Goal: Task Accomplishment & Management: Manage account settings

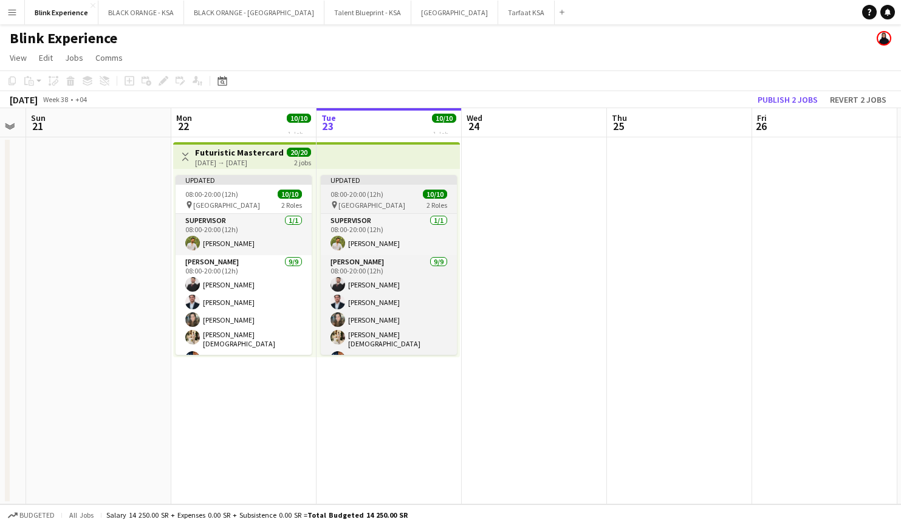
scroll to position [0, 386]
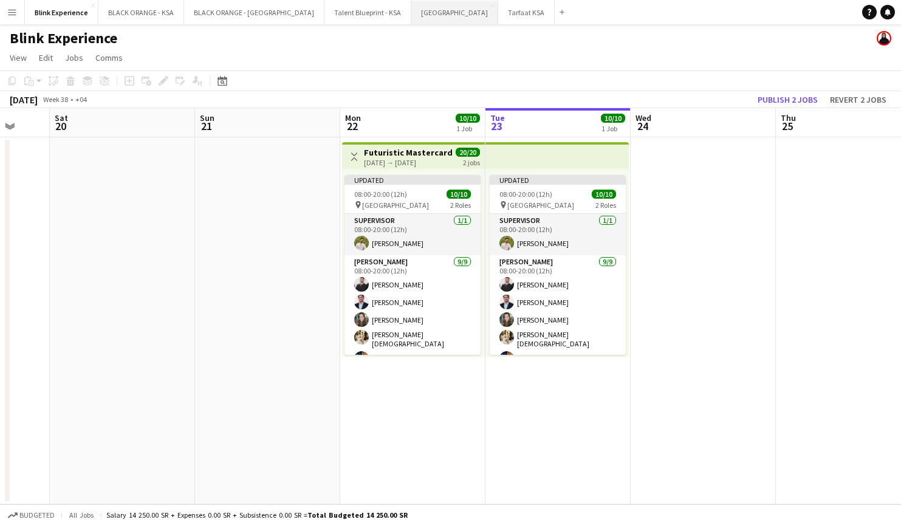
click at [411, 18] on button "[GEOGRAPHIC_DATA]" at bounding box center [454, 13] width 87 height 24
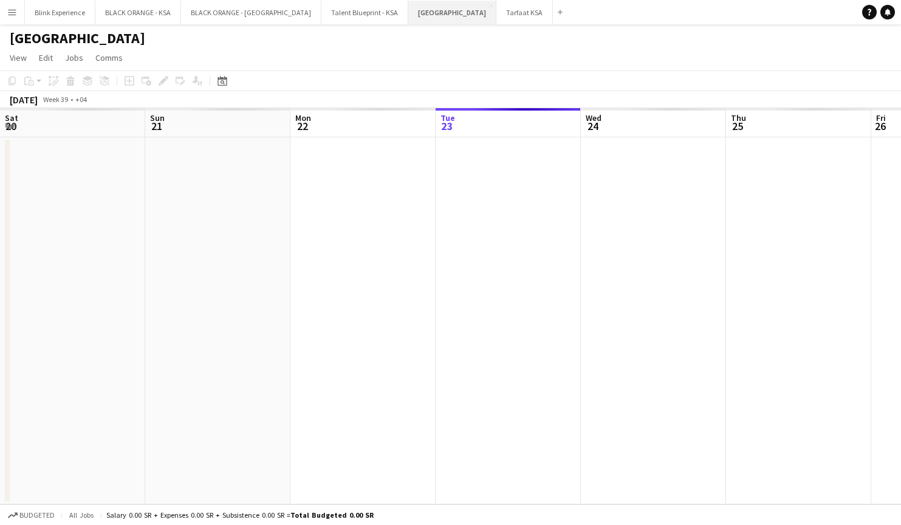
scroll to position [0, 290]
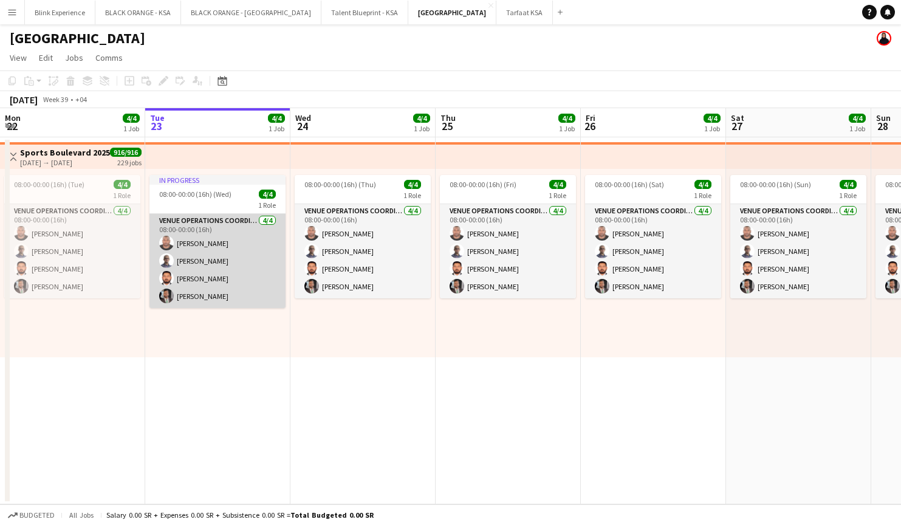
click at [199, 244] on app-card-role "VENUE OPERATIONS COORDINATOR [DATE] 08:00-00:00 (16h) [PERSON_NAME] [PERSON_NAM…" at bounding box center [217, 261] width 136 height 94
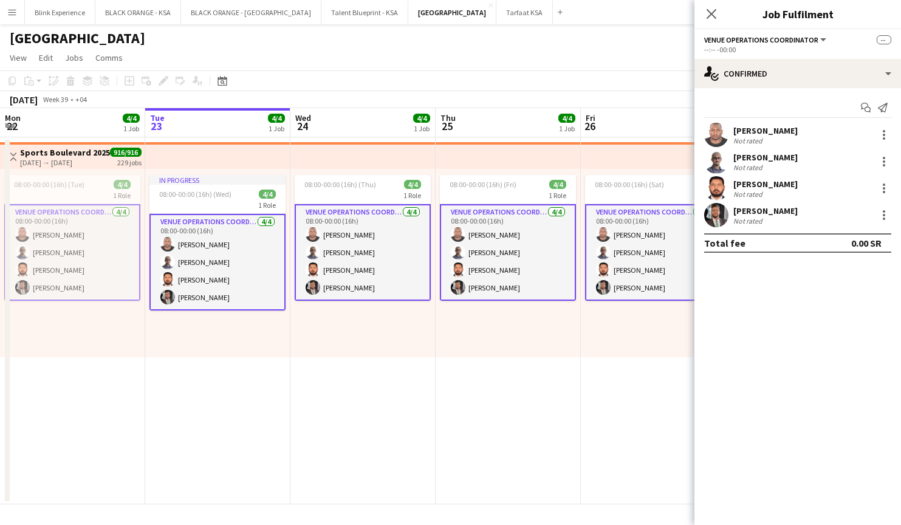
click at [818, 135] on div "[PERSON_NAME] Not rated" at bounding box center [797, 135] width 207 height 24
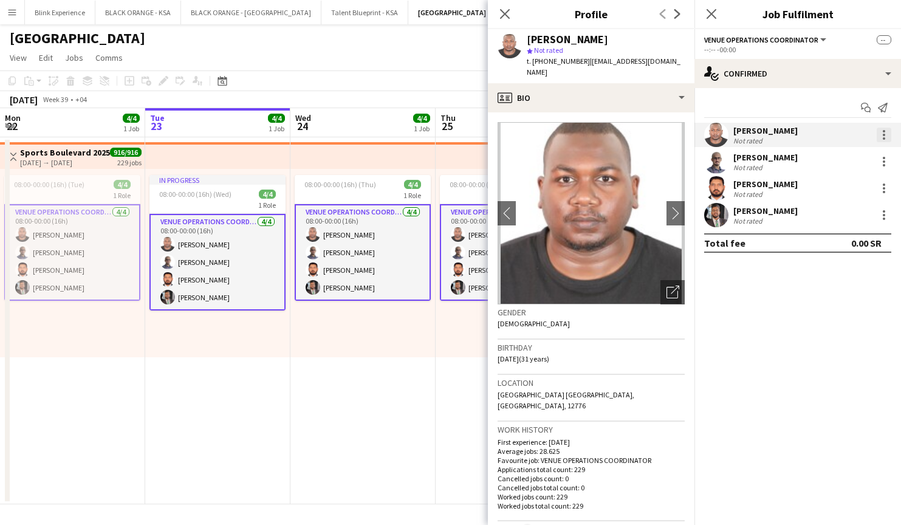
click at [880, 130] on div at bounding box center [884, 135] width 15 height 15
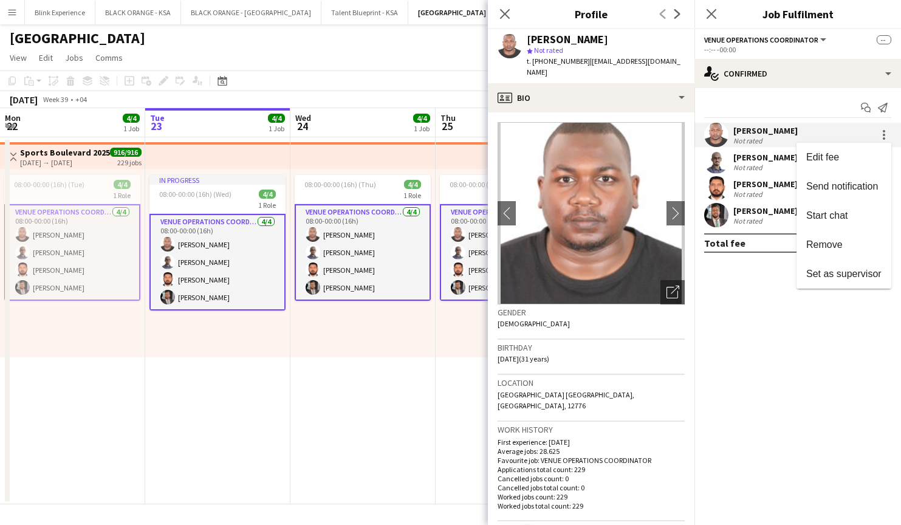
click at [416, 362] on div at bounding box center [450, 262] width 901 height 525
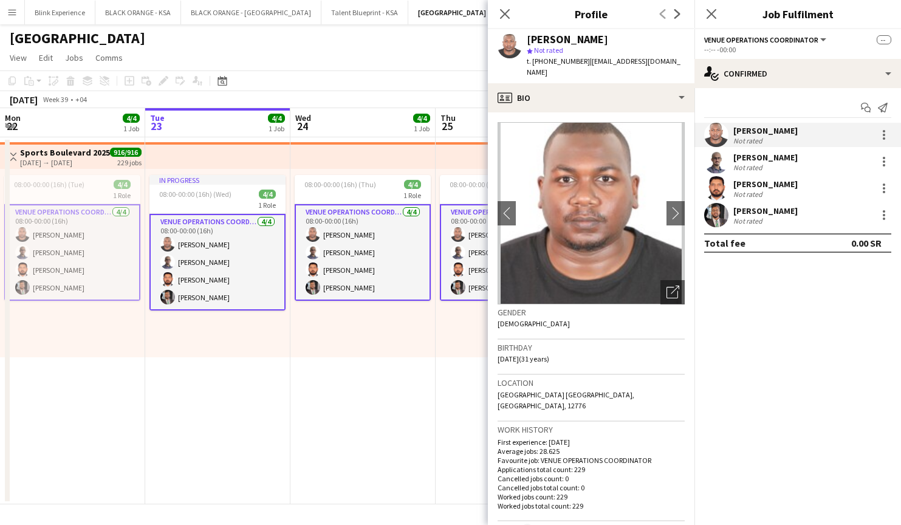
click at [417, 371] on app-date-cell "08:00-00:00 (16h) (Thu) 4/4 1 Role VENUE OPERATIONS COORDINATOR [DATE] 08:00-00…" at bounding box center [362, 320] width 145 height 367
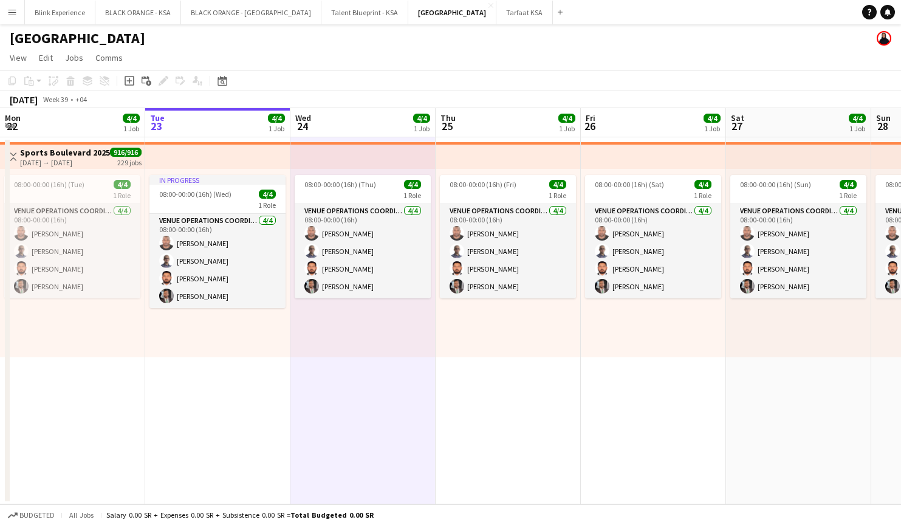
click at [227, 397] on app-date-cell "In progress 08:00-00:00 (16h) (Wed) 4/4 1 Role VENUE OPERATIONS COORDINATOR [DA…" at bounding box center [217, 320] width 145 height 367
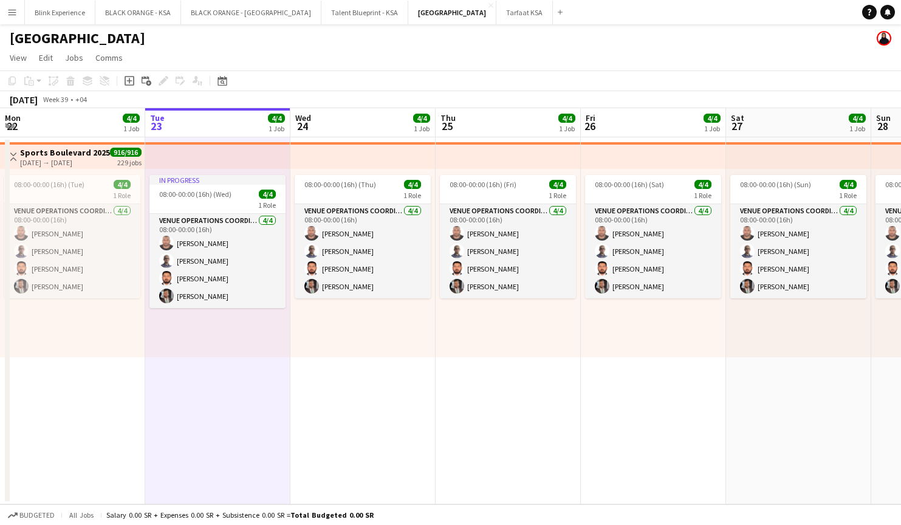
click at [237, 142] on app-date-cell "In progress 08:00-00:00 (16h) (Wed) 4/4 1 Role VENUE OPERATIONS COORDINATOR [DA…" at bounding box center [217, 320] width 145 height 367
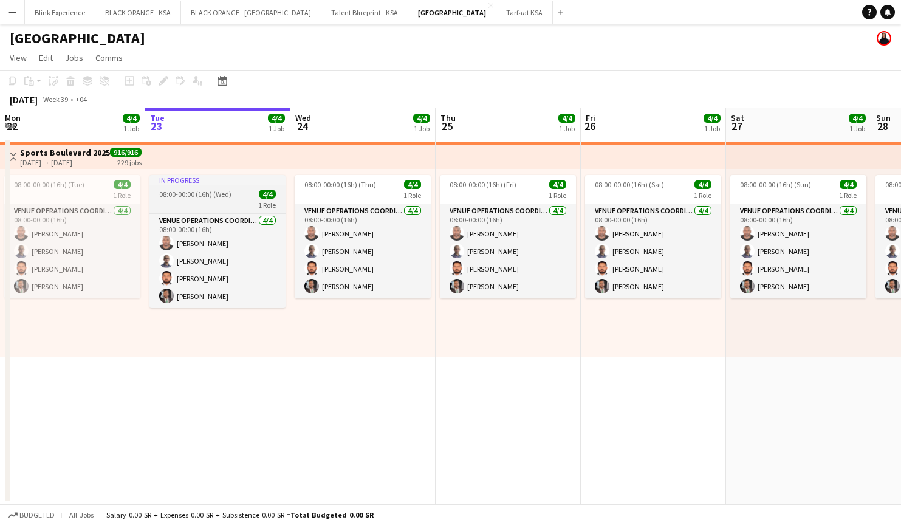
click at [235, 179] on div "In progress" at bounding box center [217, 180] width 136 height 10
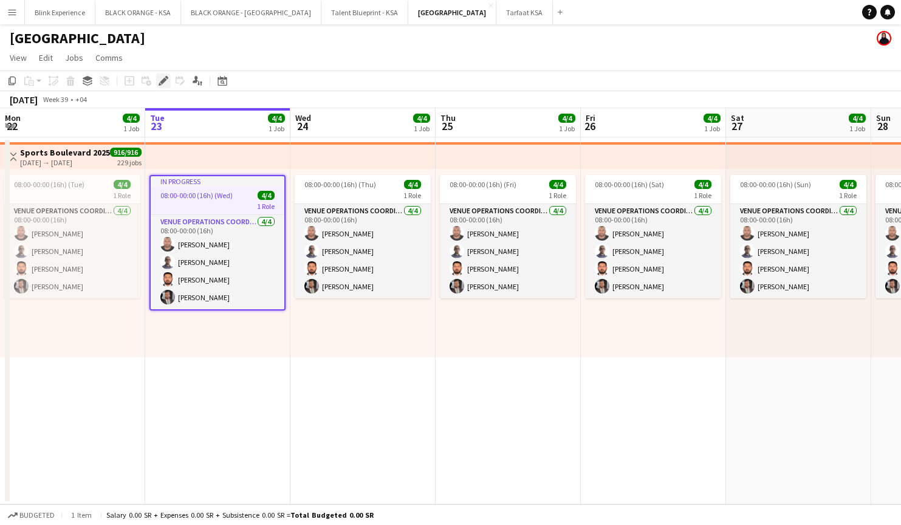
click at [164, 84] on icon "Edit" at bounding box center [164, 81] width 10 height 10
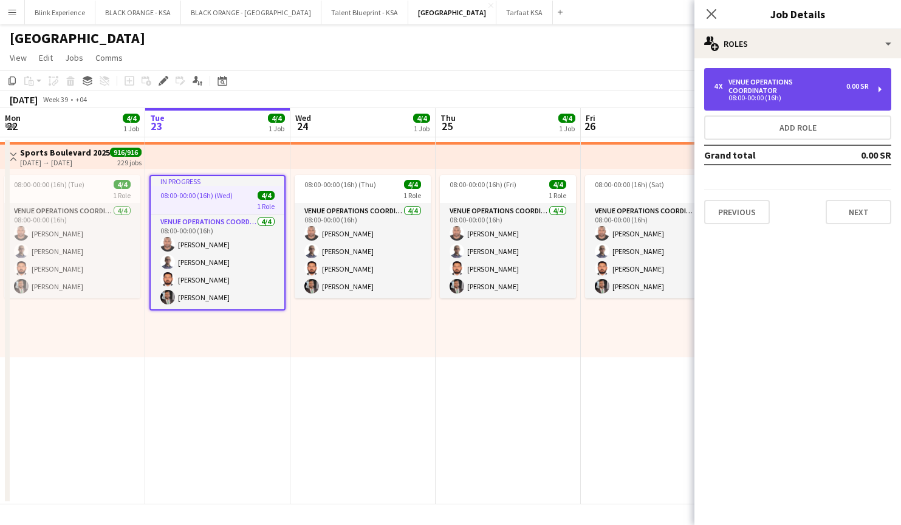
click at [803, 95] on div "08:00-00:00 (16h)" at bounding box center [791, 98] width 155 height 6
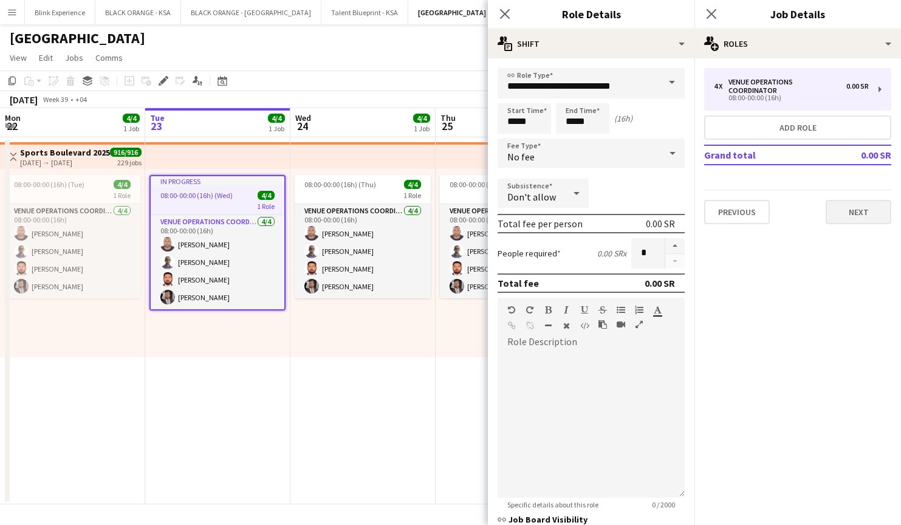
click at [865, 211] on button "Next" at bounding box center [859, 212] width 66 height 24
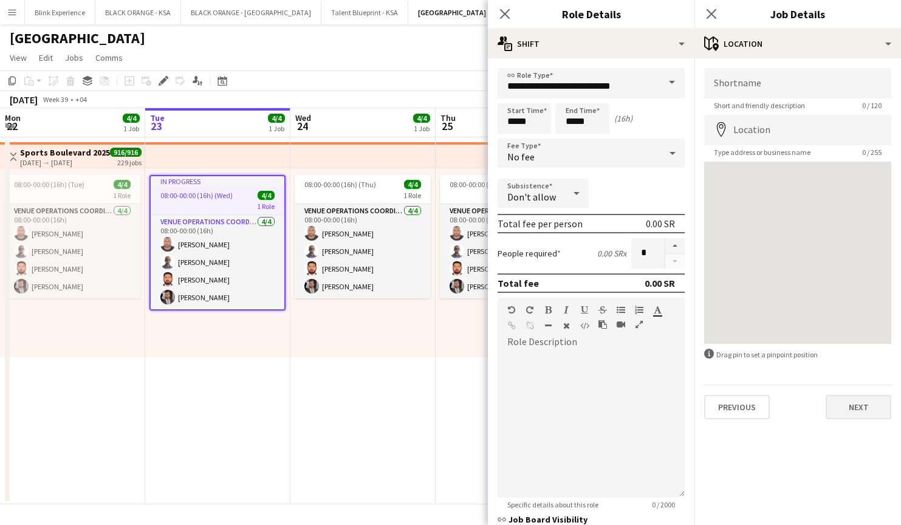
click at [840, 411] on button "Next" at bounding box center [859, 407] width 66 height 24
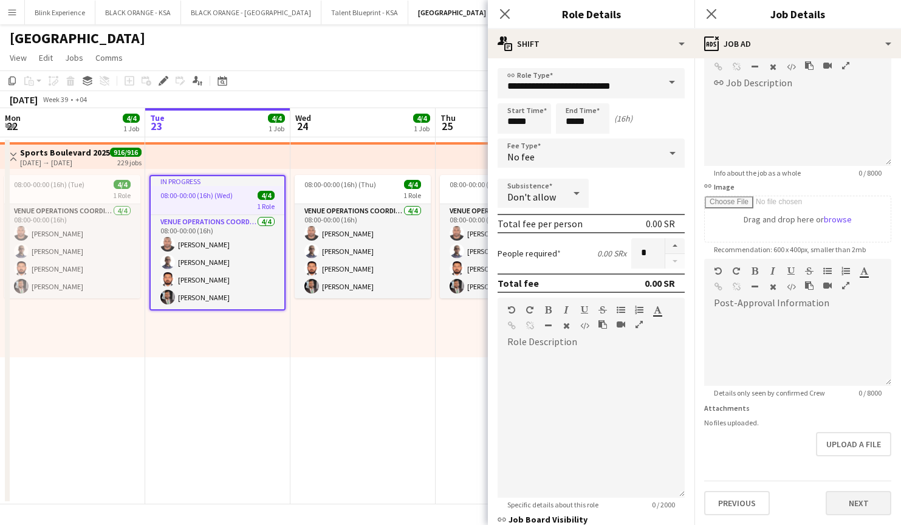
scroll to position [76, 0]
click at [846, 499] on button "Next" at bounding box center [859, 503] width 66 height 24
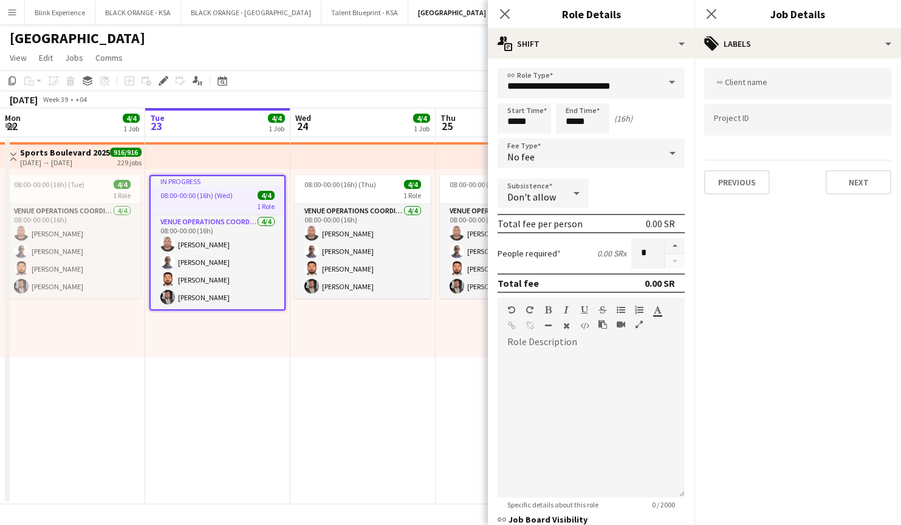
scroll to position [0, 0]
click at [839, 193] on button "Next" at bounding box center [859, 182] width 66 height 24
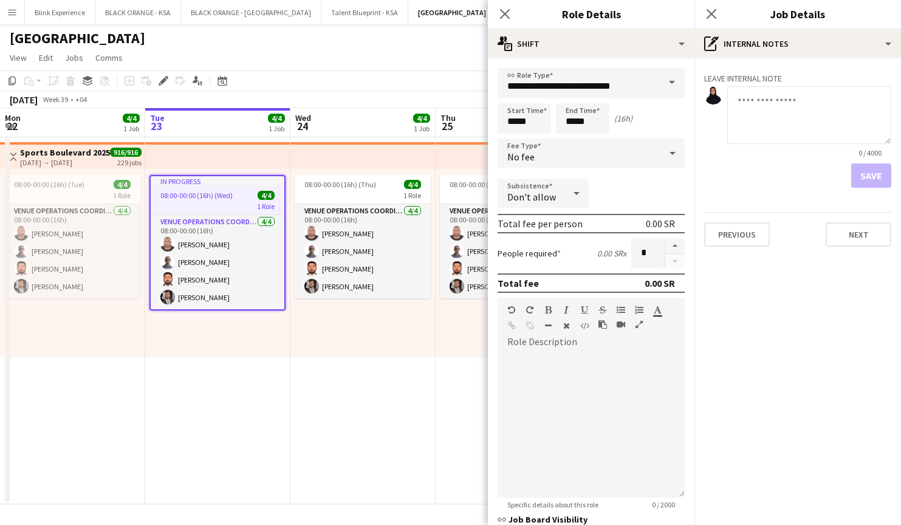
click at [866, 252] on div "Leave internal note 0 / 4000 Save Previous Next" at bounding box center [797, 157] width 207 height 198
click at [862, 240] on button "Next" at bounding box center [859, 234] width 66 height 24
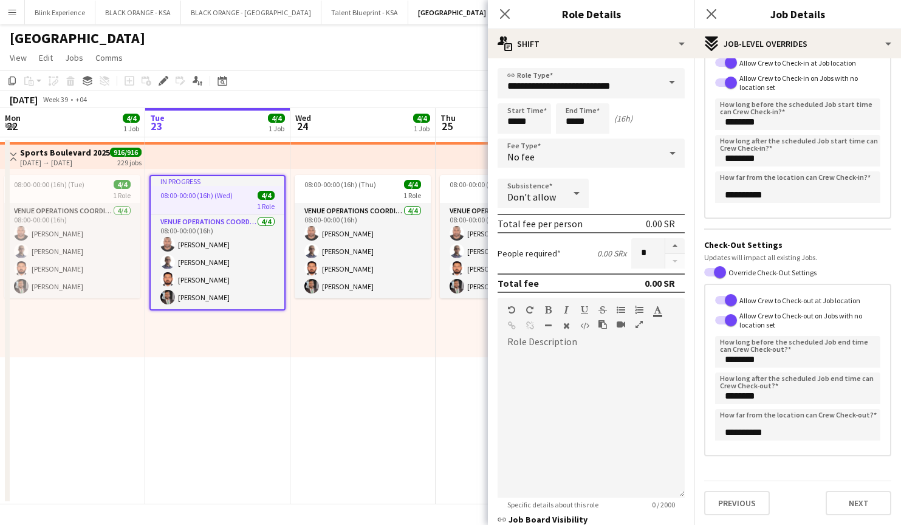
scroll to position [105, 0]
click at [872, 504] on button "Next" at bounding box center [859, 503] width 66 height 24
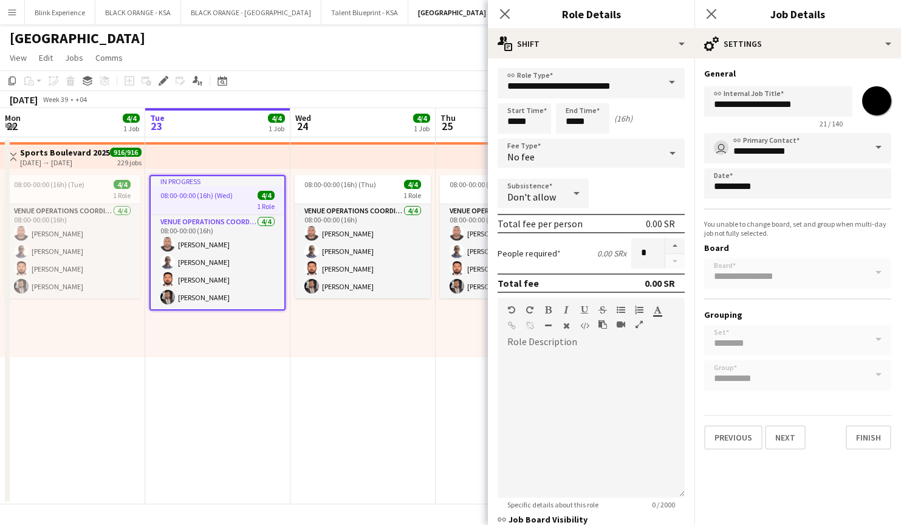
click at [457, 372] on app-date-cell "08:00-00:00 (16h) (Fri) 4/4 1 Role VENUE OPERATIONS COORDINATOR [DATE] 08:00-00…" at bounding box center [508, 320] width 145 height 367
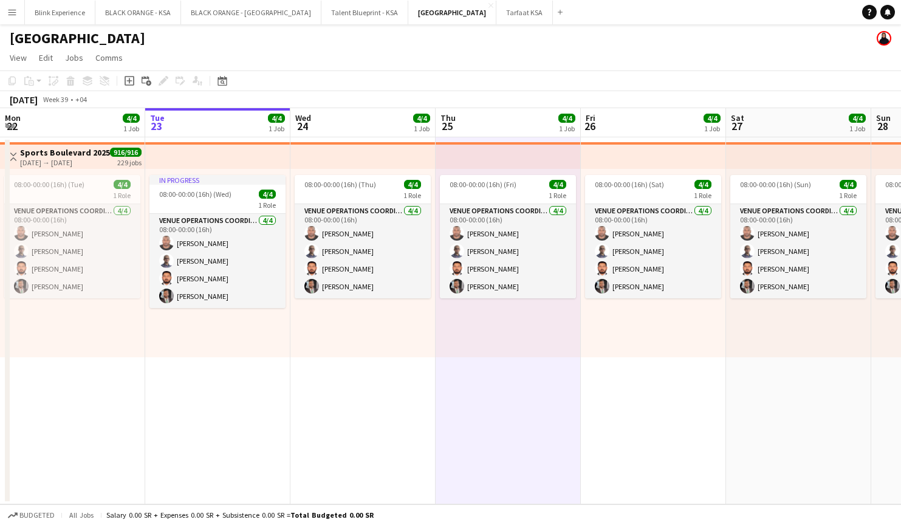
click at [15, 11] on app-icon "Menu" at bounding box center [12, 12] width 10 height 10
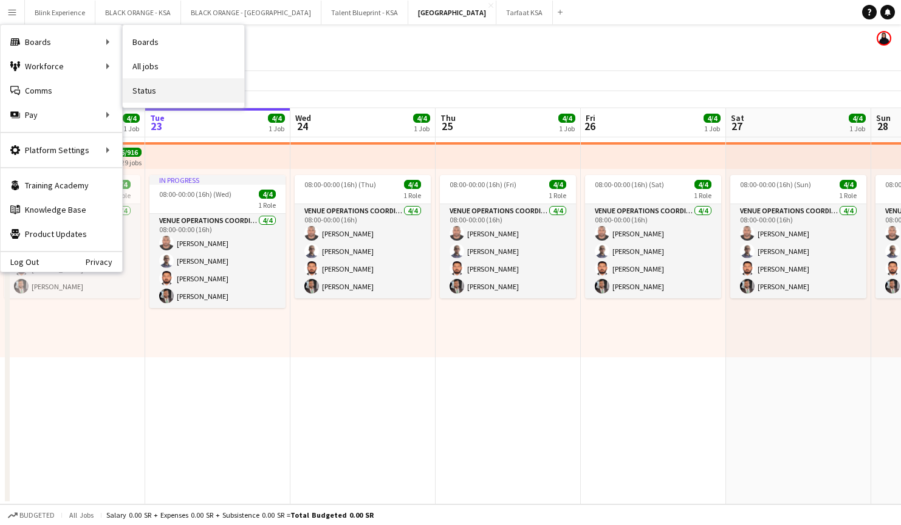
click at [176, 92] on link "Status" at bounding box center [184, 90] width 122 height 24
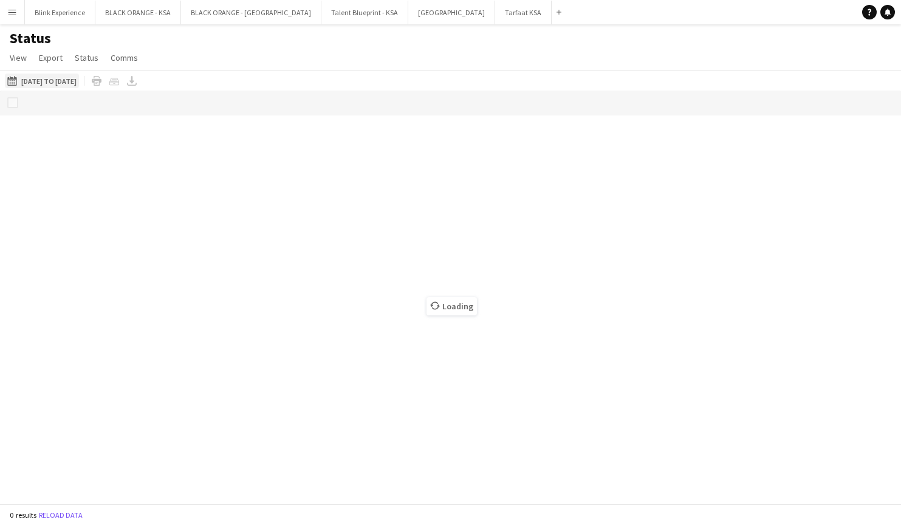
click at [14, 81] on app-icon "[DATE] to [DATE]" at bounding box center [14, 81] width 14 height 10
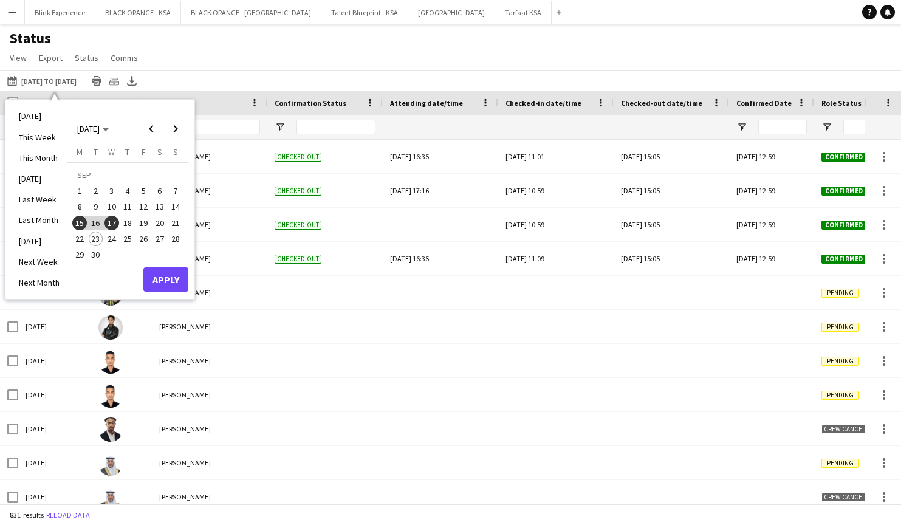
click at [86, 238] on span "22" at bounding box center [79, 238] width 15 height 15
click at [163, 273] on button "Apply" at bounding box center [165, 279] width 45 height 24
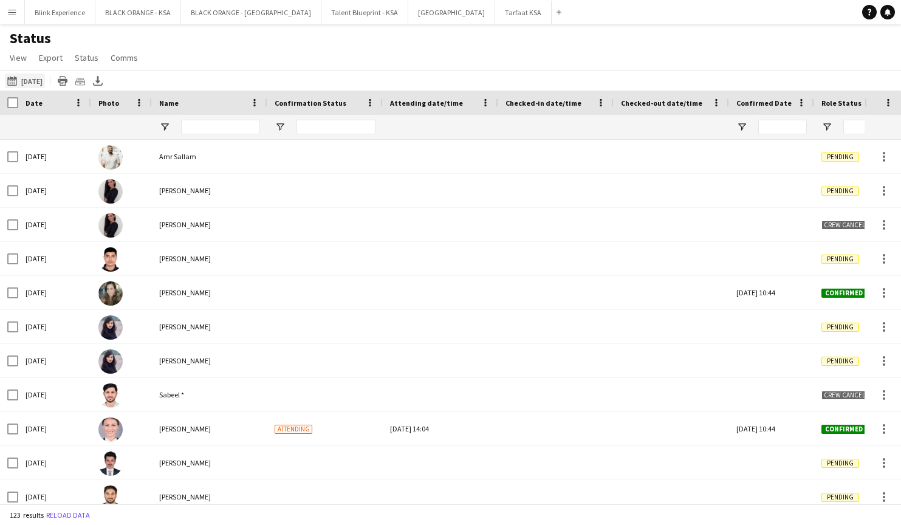
click at [33, 79] on button "[DATE] to [DATE] [DATE]" at bounding box center [25, 81] width 40 height 15
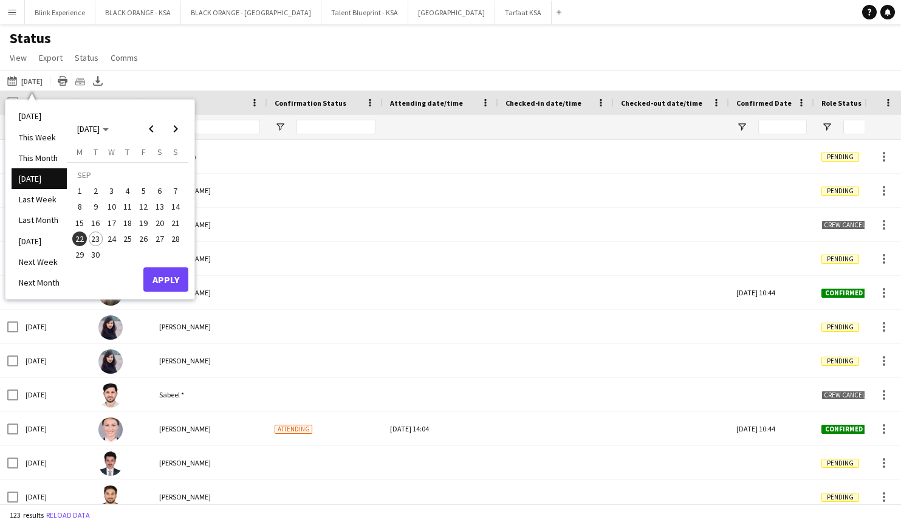
click at [76, 236] on span "22" at bounding box center [79, 238] width 15 height 15
click at [91, 237] on span "23" at bounding box center [96, 238] width 15 height 15
click at [150, 279] on button "Apply" at bounding box center [165, 279] width 45 height 24
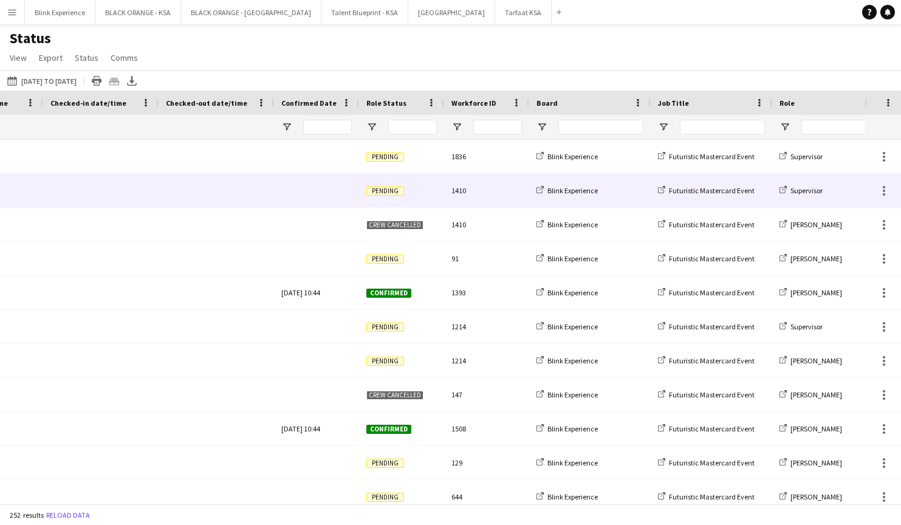
scroll to position [0, 493]
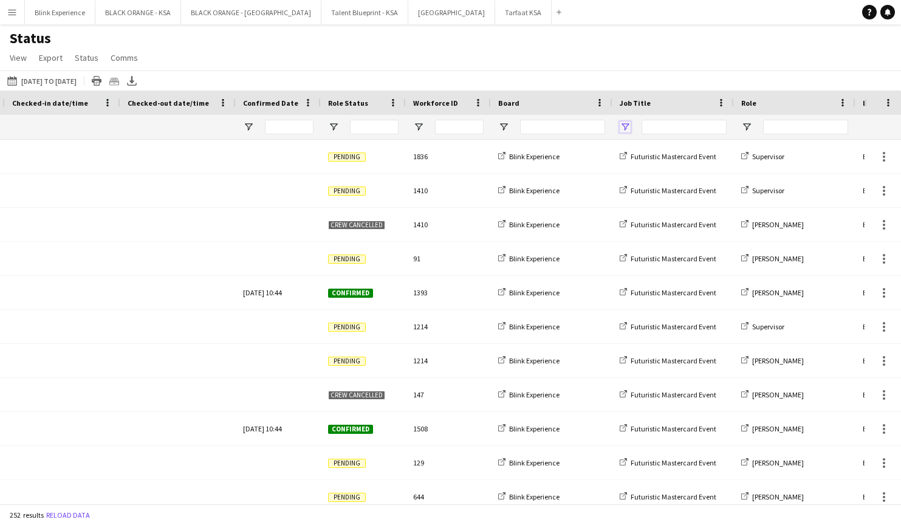
click at [626, 126] on span "Open Filter Menu" at bounding box center [625, 127] width 11 height 11
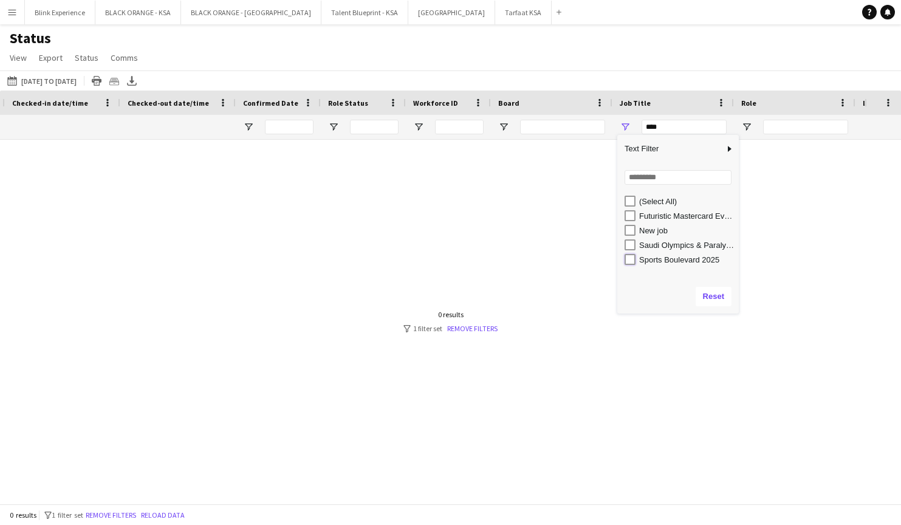
type input "**********"
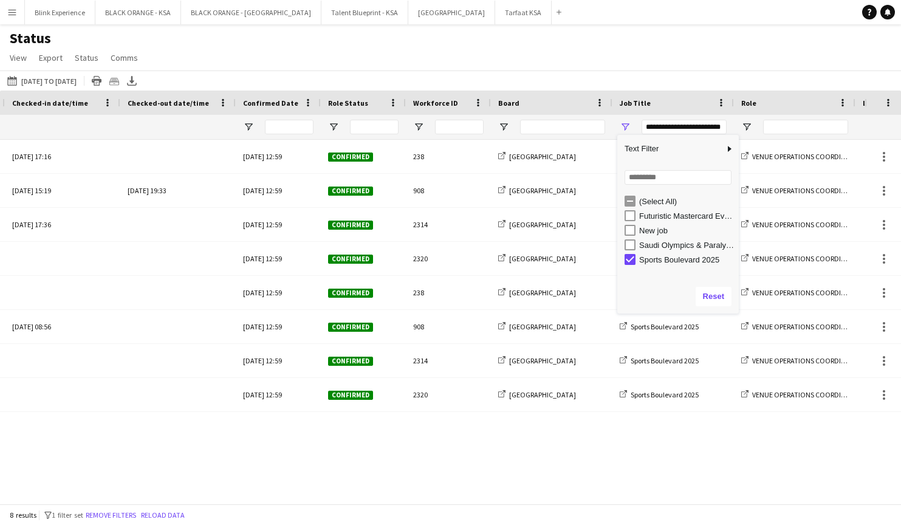
click at [616, 85] on div "[DATE] to [DATE] [DATE] to [DATE] [DATE] This Week This Month [DATE] Last Week …" at bounding box center [450, 80] width 901 height 20
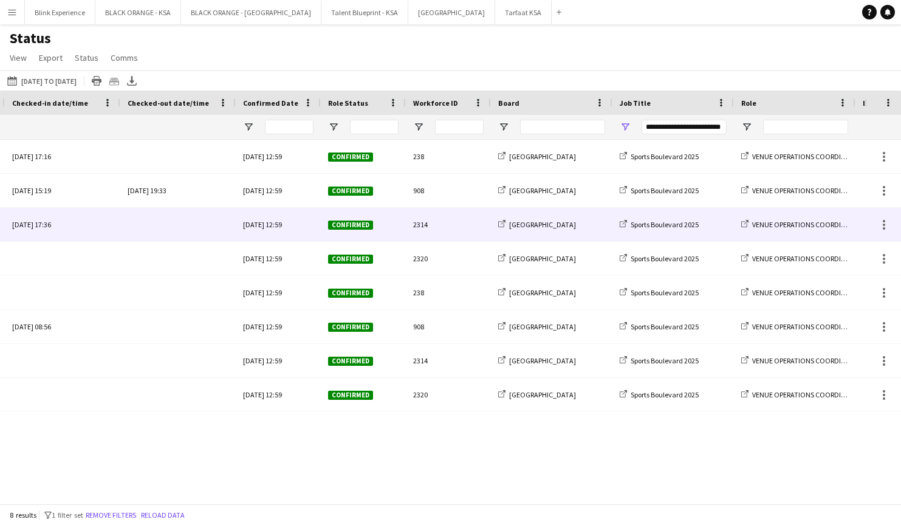
scroll to position [0, 384]
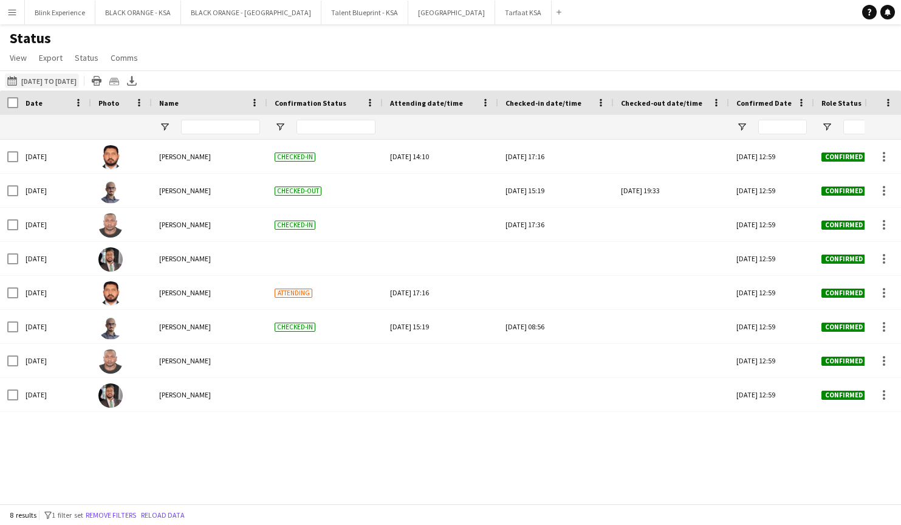
click at [52, 83] on button "[DATE] to [DATE] [DATE] to [DATE]" at bounding box center [42, 81] width 74 height 15
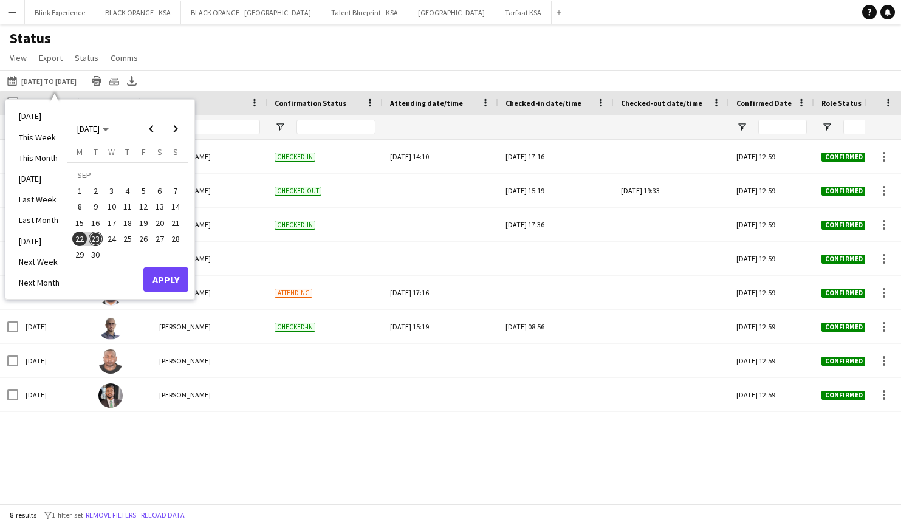
click at [84, 221] on span "15" at bounding box center [79, 223] width 15 height 15
click at [95, 234] on span "23" at bounding box center [96, 238] width 15 height 15
click at [161, 283] on button "Apply" at bounding box center [165, 279] width 45 height 24
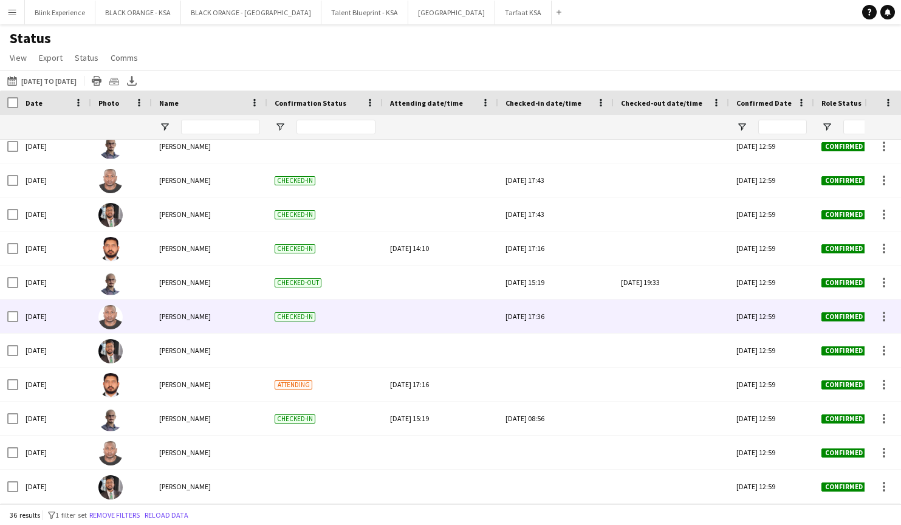
scroll to position [861, 0]
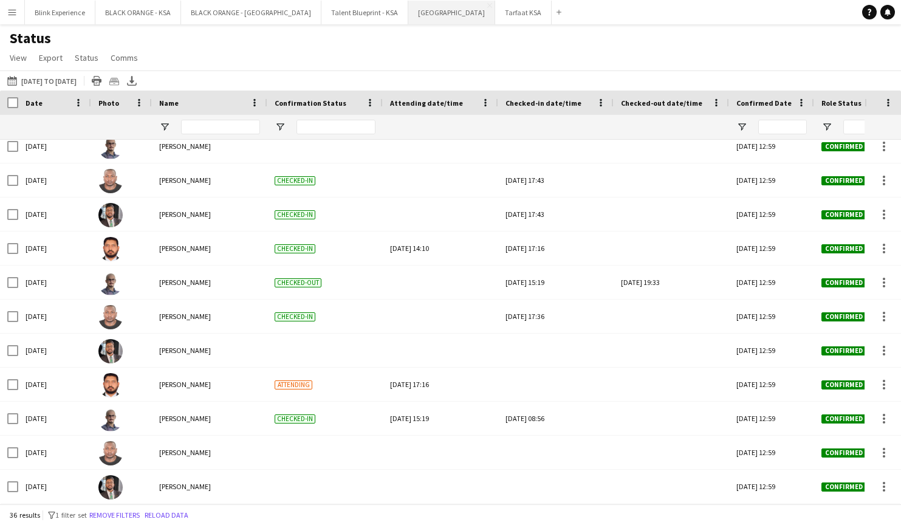
click at [408, 15] on button "[GEOGRAPHIC_DATA]" at bounding box center [451, 13] width 87 height 24
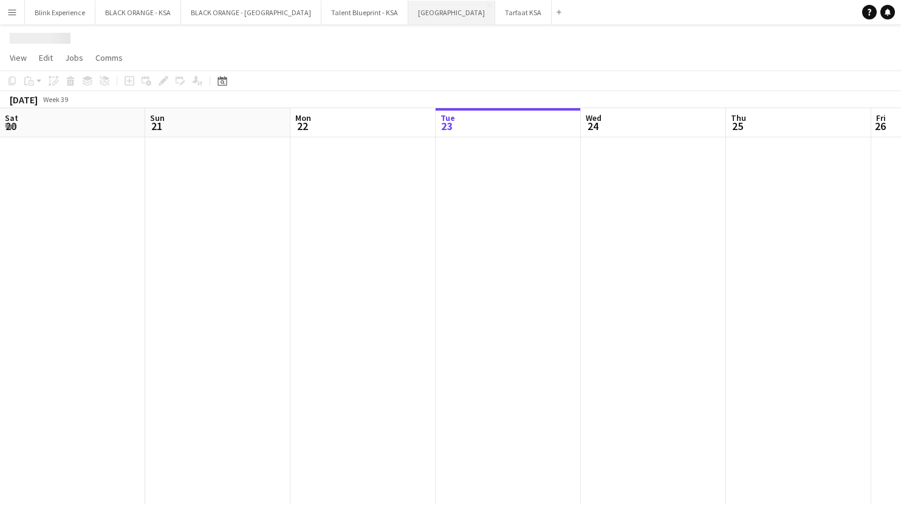
scroll to position [0, 290]
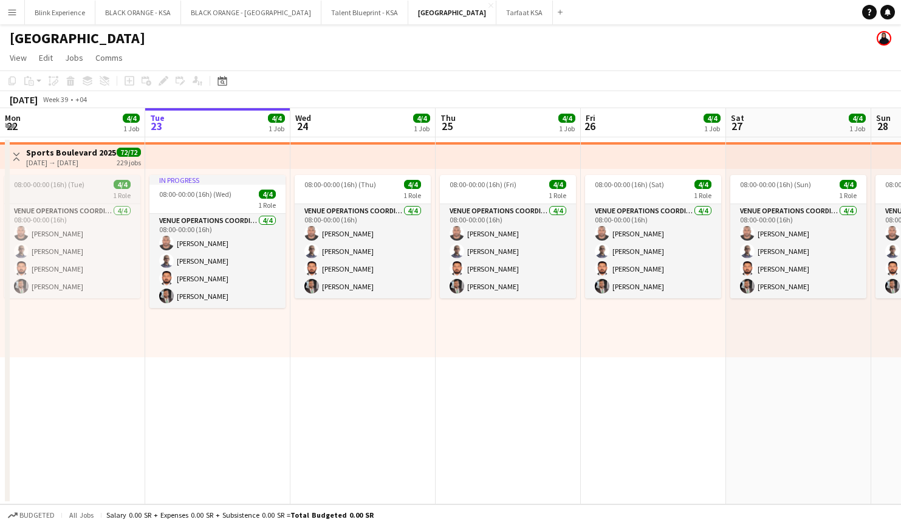
click at [69, 188] on span "08:00-00:00 (16h) (Tue)" at bounding box center [49, 184] width 70 height 9
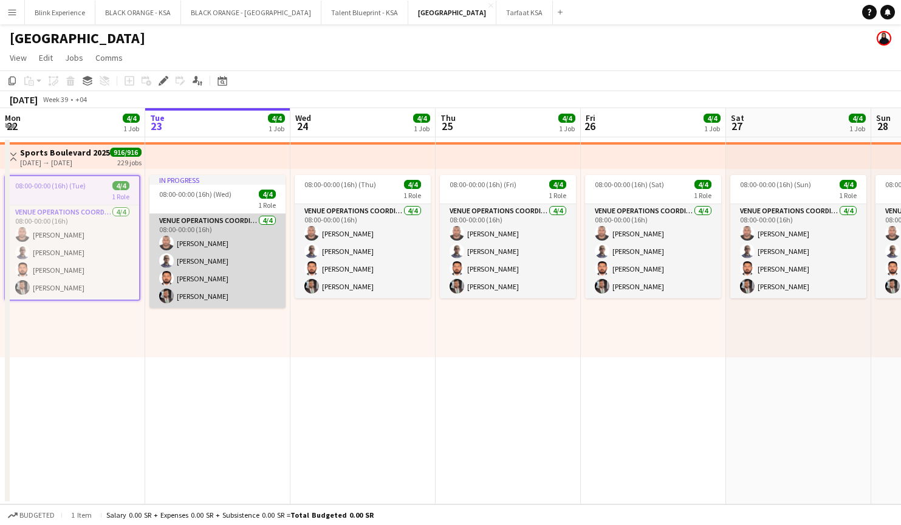
click at [262, 235] on app-card-role "VENUE OPERATIONS COORDINATOR [DATE] 08:00-00:00 (16h) [PERSON_NAME] [PERSON_NAM…" at bounding box center [217, 261] width 136 height 94
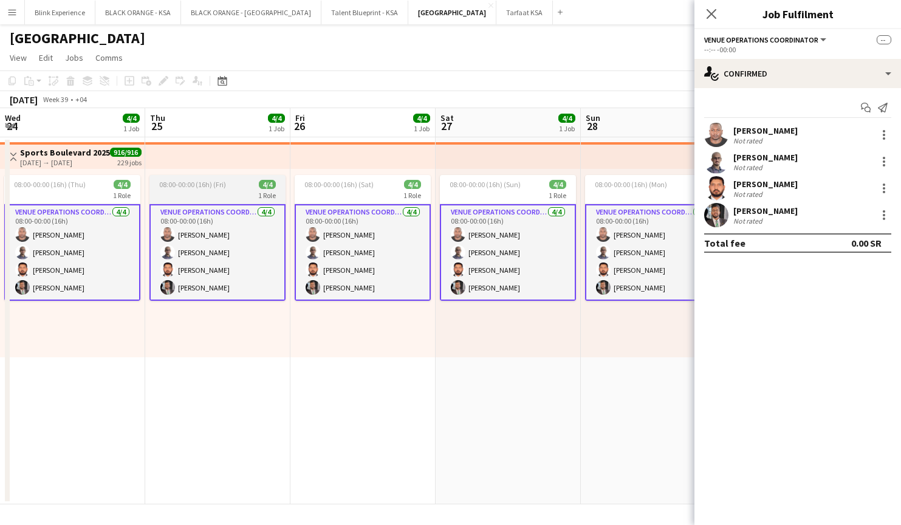
click at [183, 192] on div "1 Role" at bounding box center [217, 195] width 136 height 10
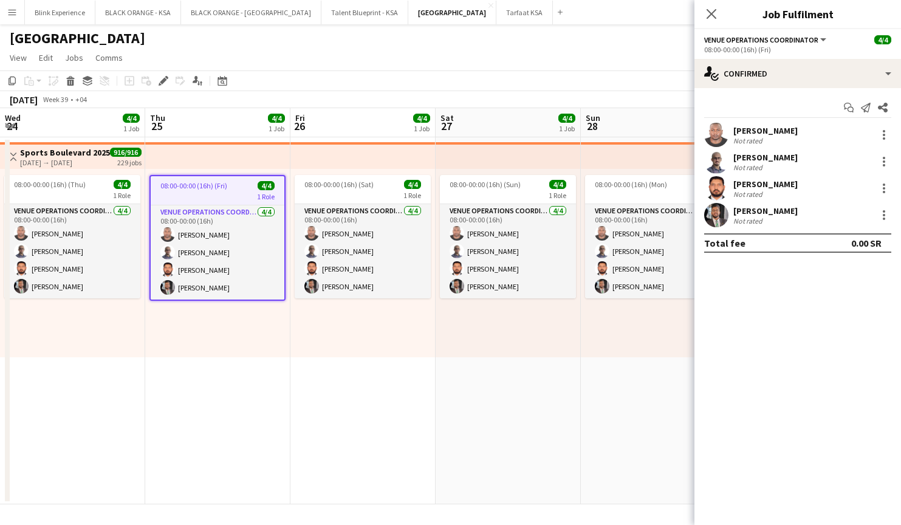
click at [226, 429] on app-date-cell "08:00-00:00 (16h) (Fri) 4/4 1 Role VENUE OPERATIONS COORDINATOR [DATE] 08:00-00…" at bounding box center [217, 320] width 145 height 367
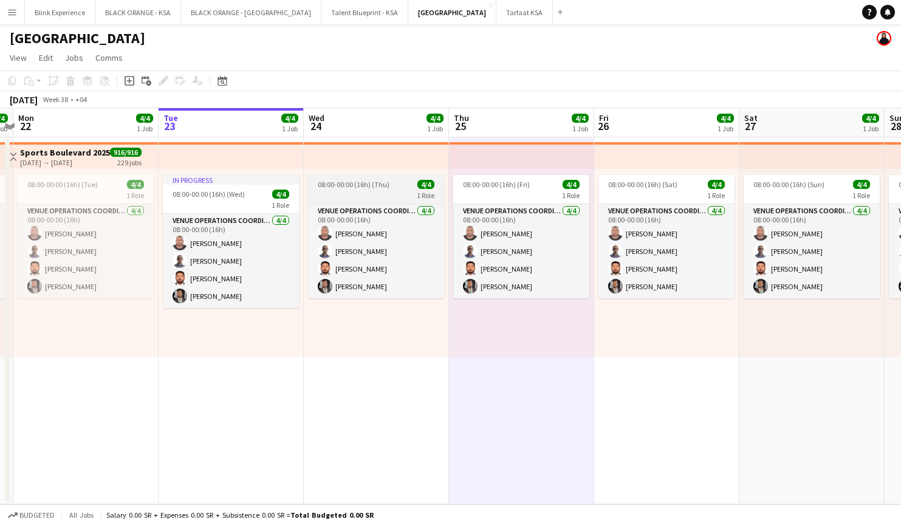
scroll to position [0, 375]
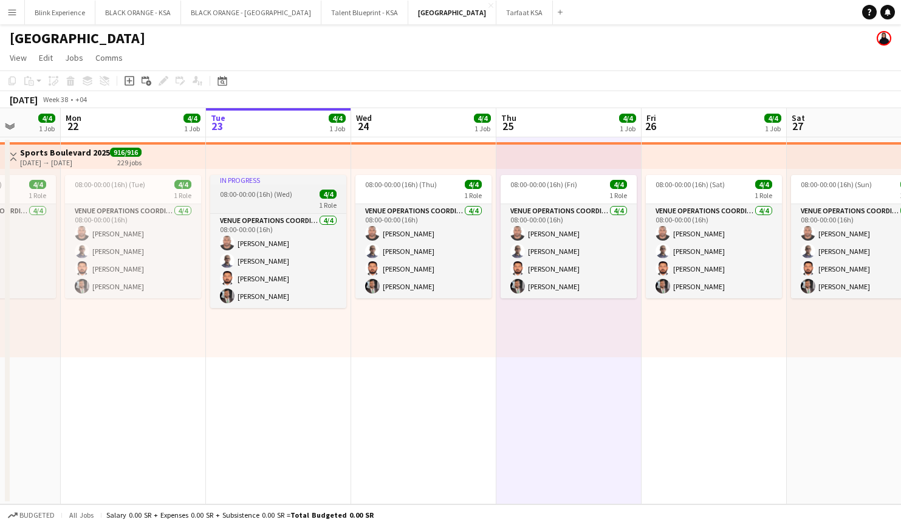
click at [261, 191] on span "08:00-00:00 (16h) (Wed)" at bounding box center [256, 194] width 72 height 9
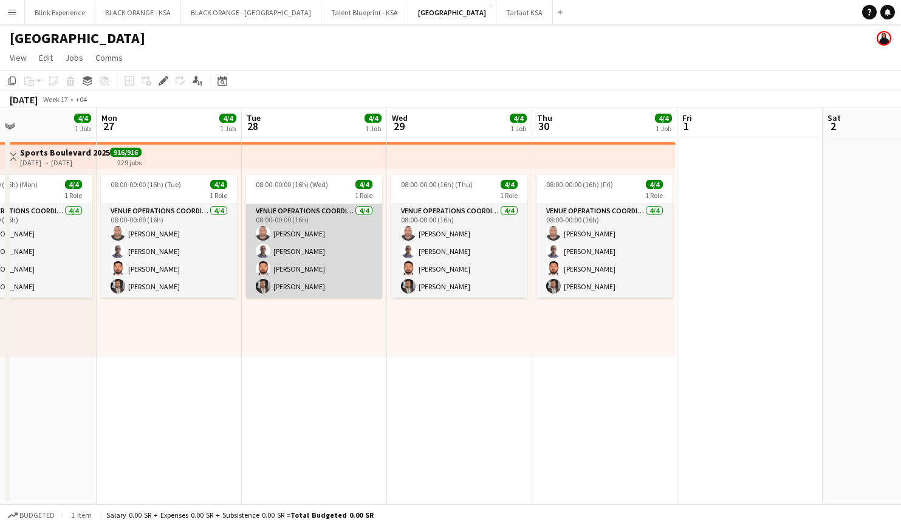
scroll to position [0, 486]
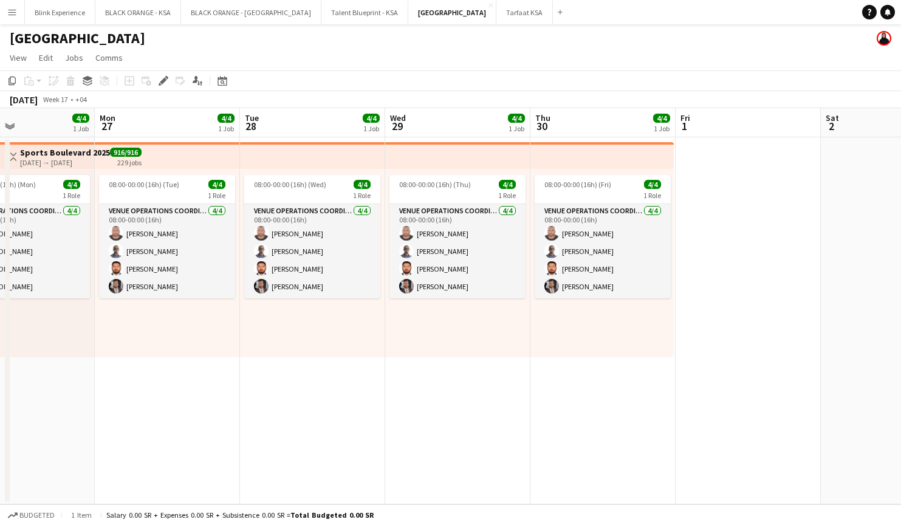
click at [13, 11] on app-icon "Menu" at bounding box center [12, 12] width 10 height 10
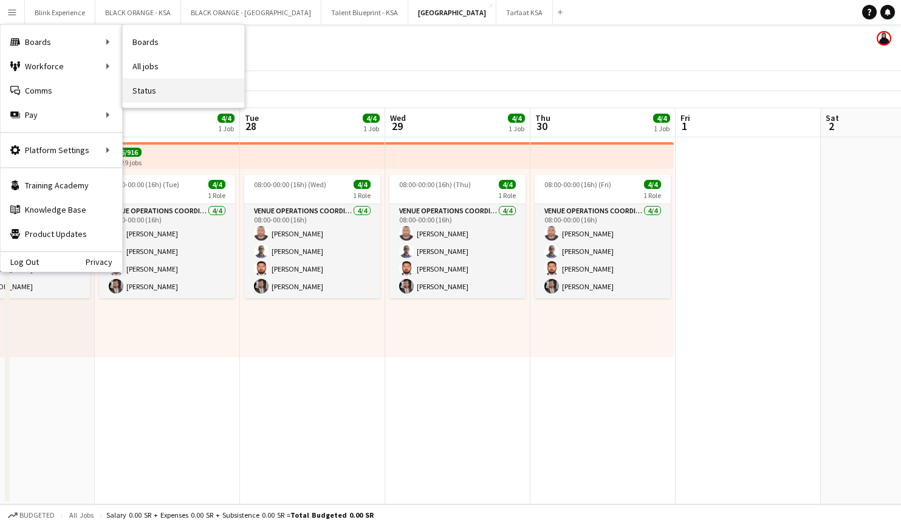
click at [183, 91] on link "Status" at bounding box center [184, 90] width 122 height 24
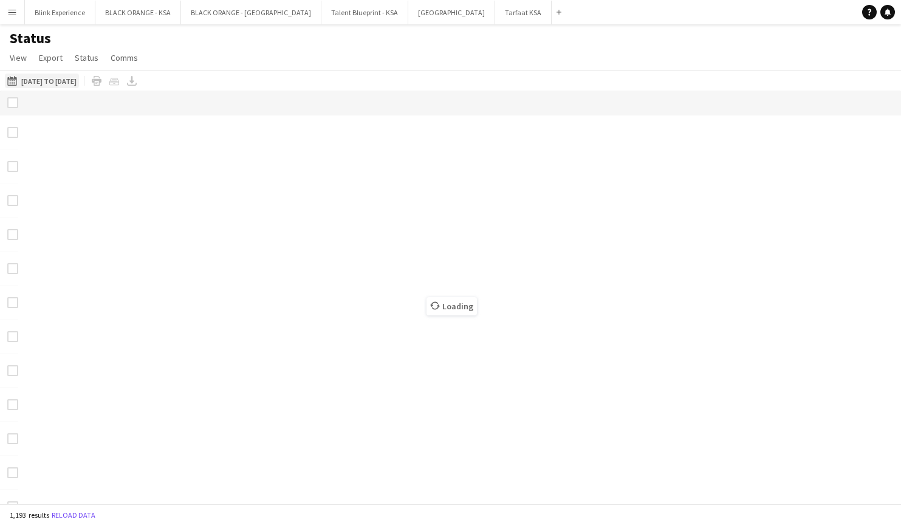
click at [67, 82] on button "[DATE] to [DATE] [DATE] to [DATE]" at bounding box center [42, 81] width 74 height 15
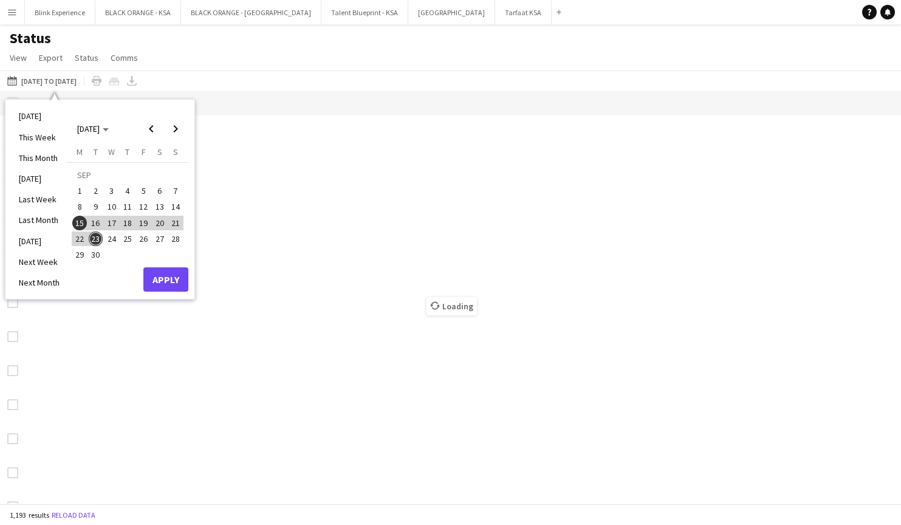
click at [277, 78] on div "[DATE] to [DATE] [DATE] to [DATE] [DATE] This Week This Month [DATE] Last Week …" at bounding box center [450, 80] width 901 height 20
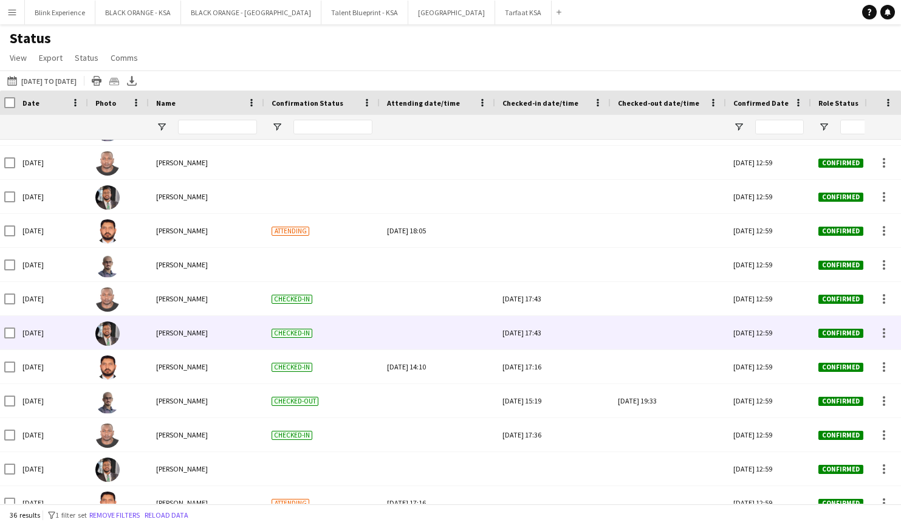
scroll to position [695, 0]
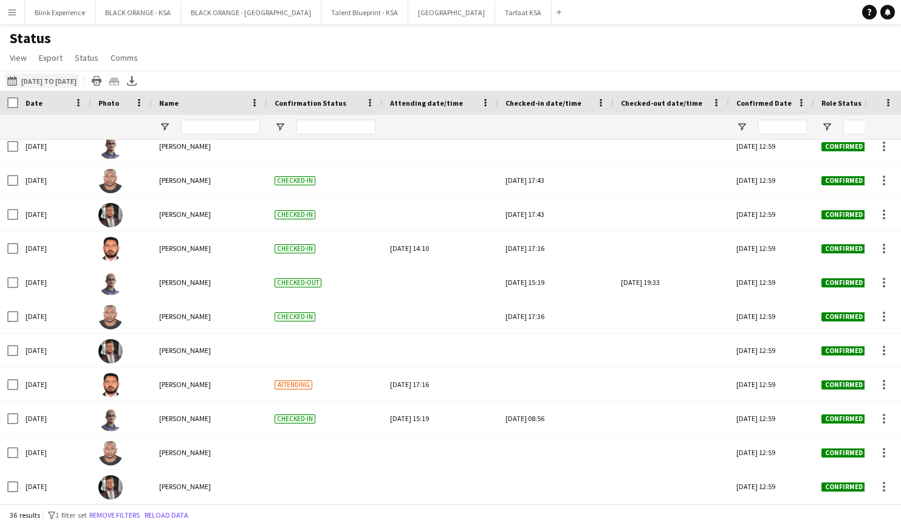
click at [26, 80] on button "[DATE] to [DATE] [DATE] to [DATE]" at bounding box center [42, 81] width 74 height 15
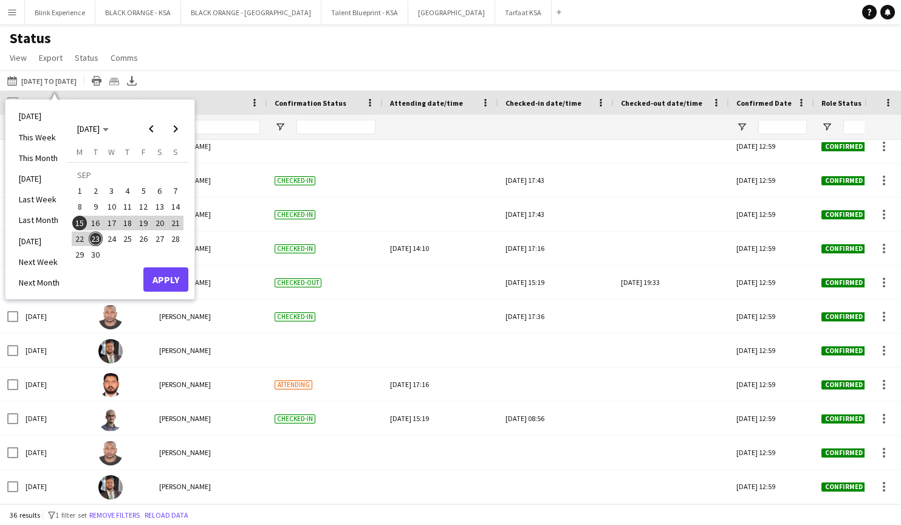
click at [173, 226] on span "21" at bounding box center [175, 223] width 15 height 15
click at [95, 241] on span "23" at bounding box center [96, 238] width 15 height 15
click at [154, 278] on button "Apply" at bounding box center [165, 279] width 45 height 24
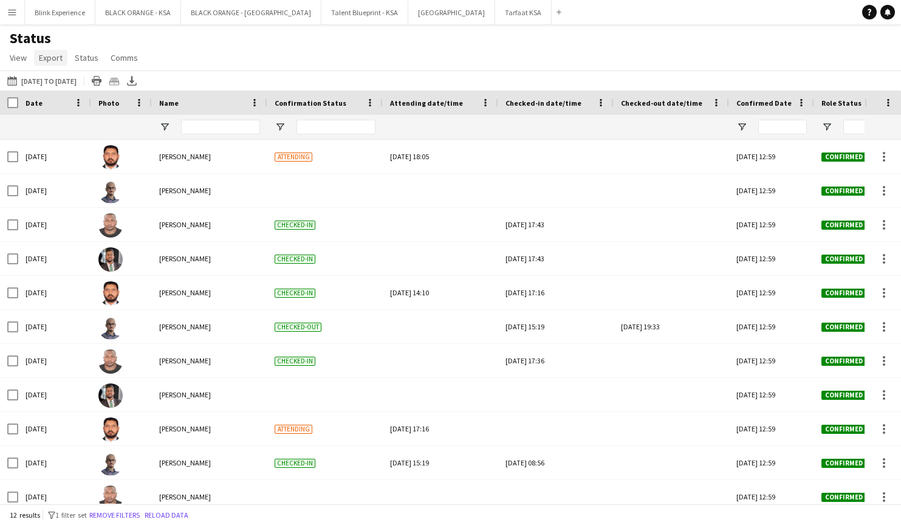
click at [55, 59] on span "Export" at bounding box center [51, 57] width 24 height 11
click at [64, 134] on span "Export as PDF" at bounding box center [69, 134] width 50 height 11
drag, startPoint x: 89, startPoint y: 100, endPoint x: 79, endPoint y: 100, distance: 10.3
click at [79, 100] on div "Date" at bounding box center [54, 103] width 73 height 24
drag, startPoint x: 266, startPoint y: 105, endPoint x: 250, endPoint y: 106, distance: 15.8
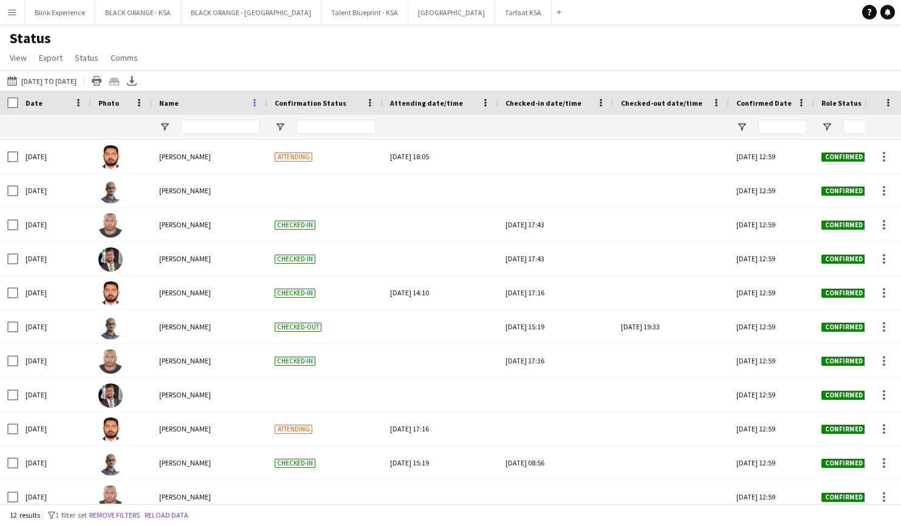
click at [250, 106] on div "Name" at bounding box center [209, 103] width 115 height 24
click at [266, 101] on div at bounding box center [266, 103] width 5 height 24
drag, startPoint x: 266, startPoint y: 101, endPoint x: 237, endPoint y: 101, distance: 28.6
click at [237, 101] on div "Name" at bounding box center [210, 103] width 117 height 24
drag, startPoint x: 383, startPoint y: 103, endPoint x: 358, endPoint y: 101, distance: 24.3
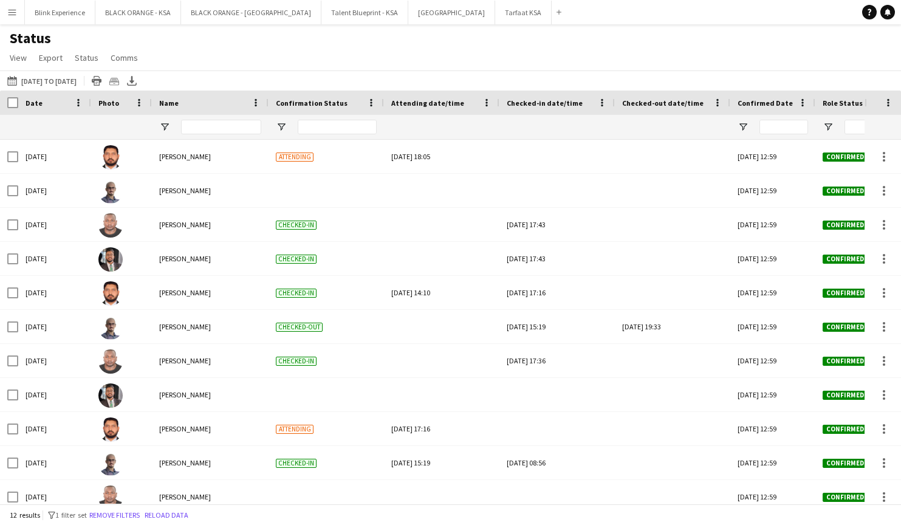
click at [358, 102] on div "Confirmation Status" at bounding box center [326, 103] width 115 height 24
drag, startPoint x: 499, startPoint y: 103, endPoint x: 541, endPoint y: 103, distance: 41.3
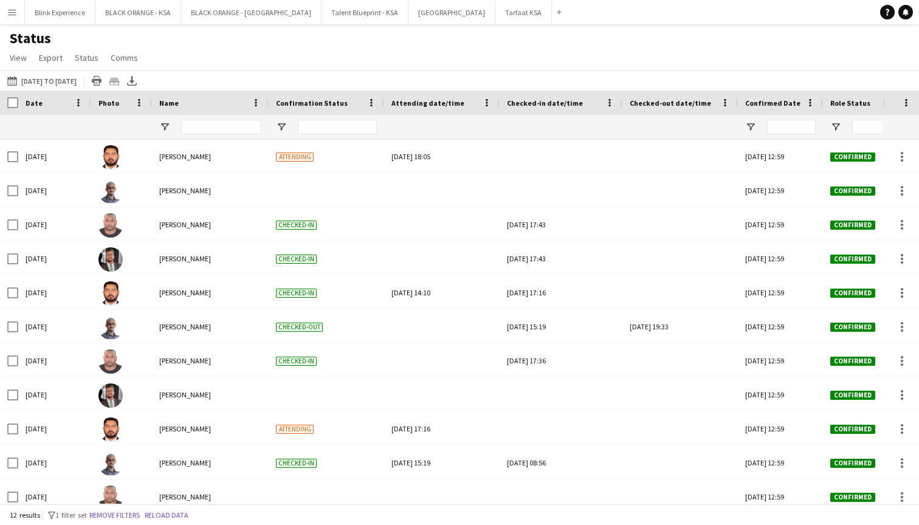
drag, startPoint x: 614, startPoint y: 98, endPoint x: 523, endPoint y: 126, distance: 94.7
drag, startPoint x: 383, startPoint y: 102, endPoint x: 283, endPoint y: 126, distance: 103.0
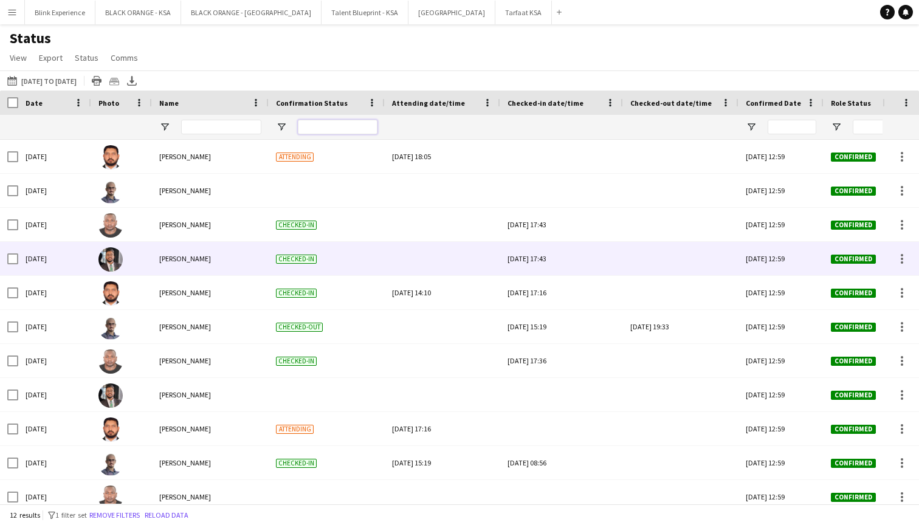
scroll to position [0, 0]
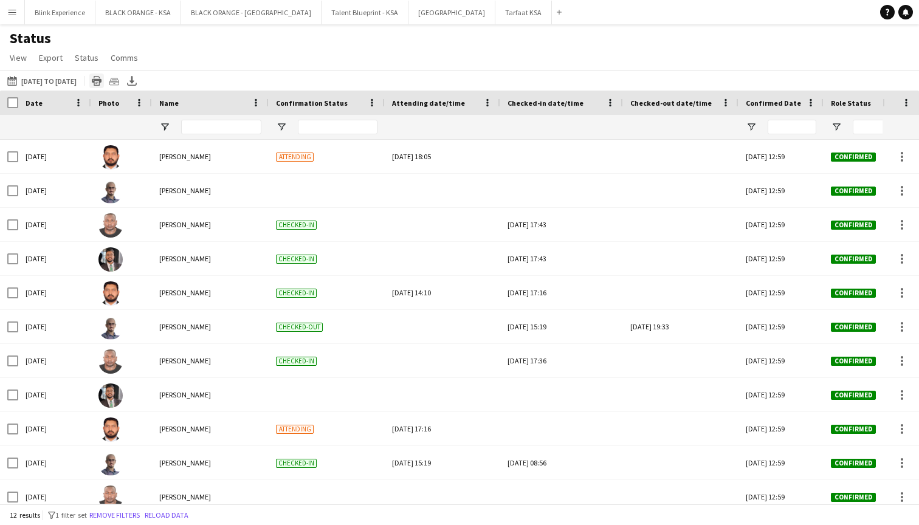
click at [101, 80] on icon at bounding box center [97, 82] width 10 height 7
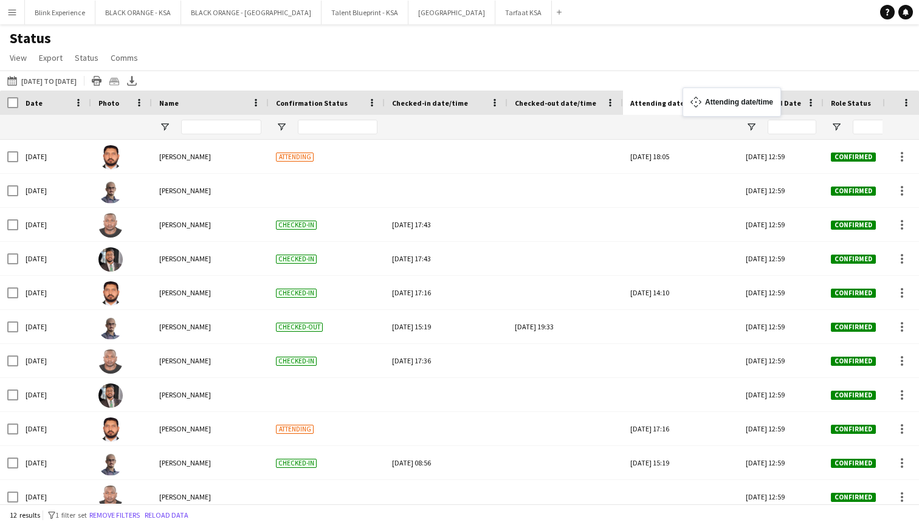
drag, startPoint x: 436, startPoint y: 101, endPoint x: 689, endPoint y: 94, distance: 253.5
click at [561, 55] on div "Status View Views Default view New view Update view Delete view Edit name Custo…" at bounding box center [459, 49] width 919 height 41
click at [101, 84] on icon "Print table" at bounding box center [97, 81] width 10 height 10
click at [101, 79] on icon at bounding box center [97, 82] width 10 height 7
click at [55, 59] on span "Export" at bounding box center [51, 57] width 24 height 11
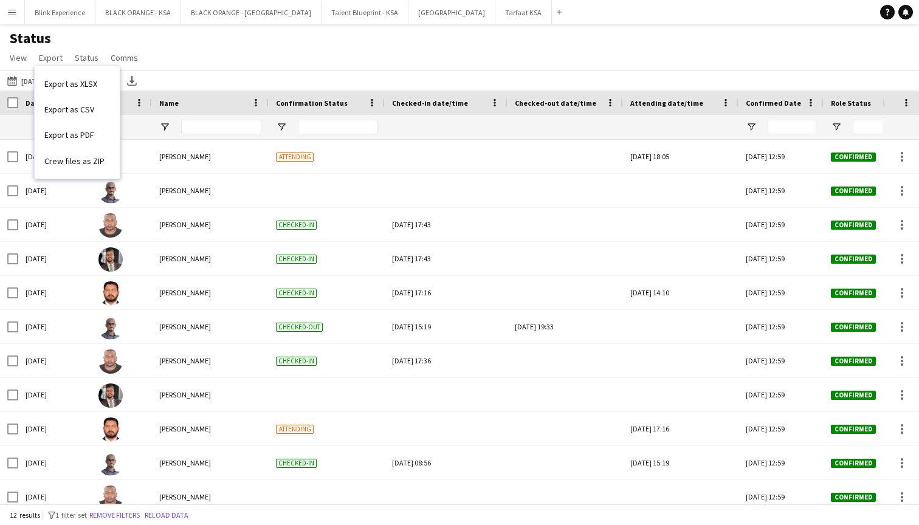
click at [233, 72] on div "[DATE] to [DATE] [DATE] to [DATE] [DATE] This Week This Month [DATE] Last Week …" at bounding box center [459, 80] width 919 height 20
click at [101, 81] on icon at bounding box center [97, 82] width 10 height 7
click at [46, 60] on span "Export" at bounding box center [51, 57] width 24 height 11
click at [75, 133] on span "Export as PDF" at bounding box center [69, 134] width 50 height 11
click at [408, 9] on button "[GEOGRAPHIC_DATA]" at bounding box center [451, 13] width 87 height 24
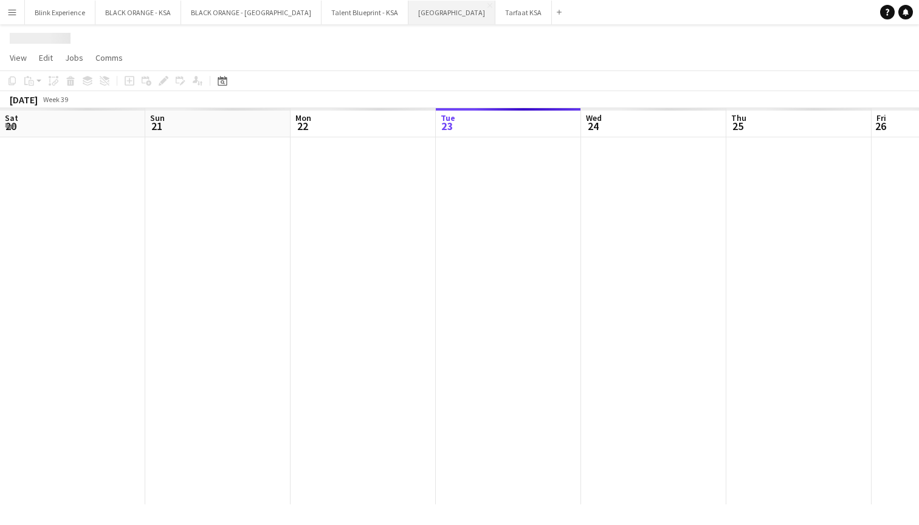
scroll to position [0, 290]
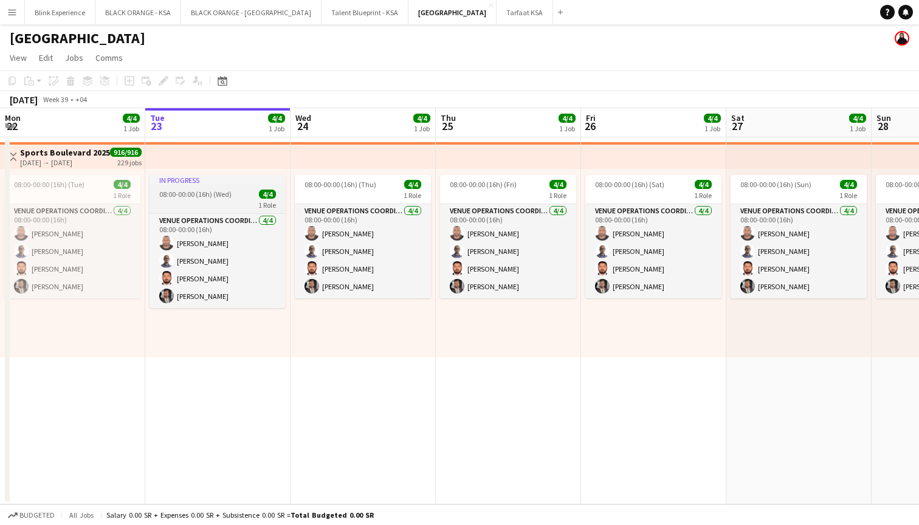
click at [244, 199] on app-job-card "In progress 08:00-00:00 (16h) (Wed) 4/4 1 Role VENUE OPERATIONS COORDINATOR [DA…" at bounding box center [217, 241] width 136 height 133
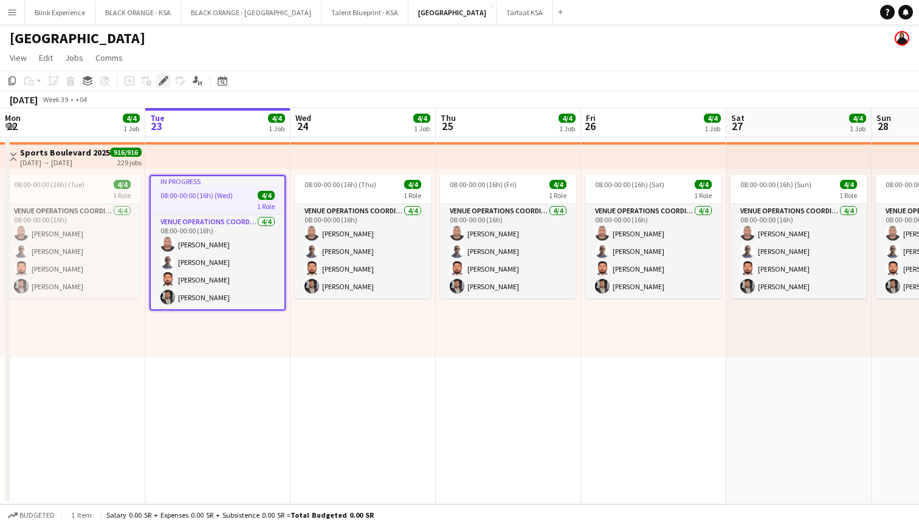
click at [163, 82] on icon at bounding box center [163, 81] width 7 height 7
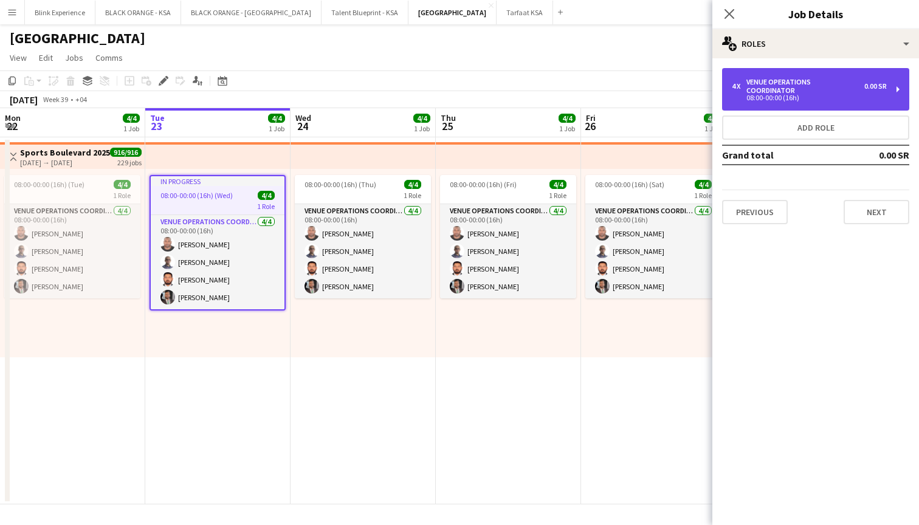
click at [826, 95] on div "08:00-00:00 (16h)" at bounding box center [809, 98] width 155 height 6
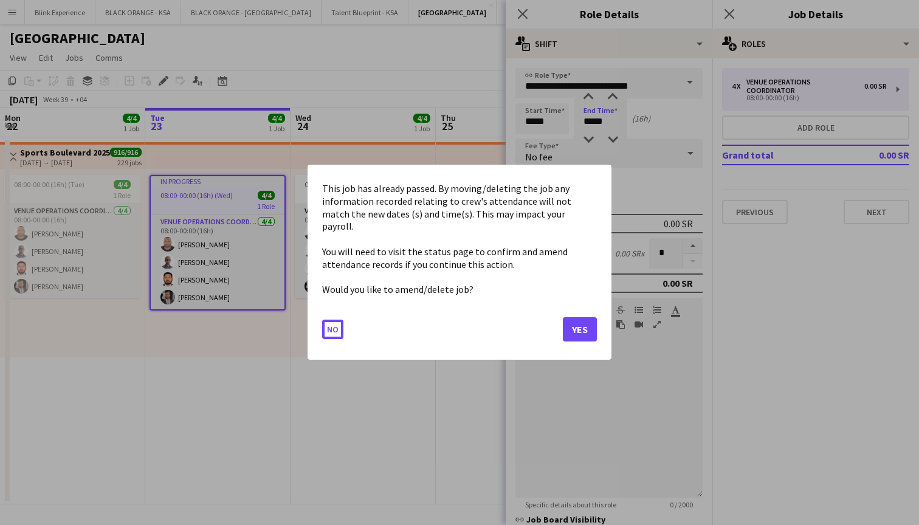
click at [620, 122] on body "Menu Boards Boards Boards All jobs Status Workforce Workforce My Workforce Recr…" at bounding box center [459, 262] width 919 height 525
click at [332, 323] on button "No" at bounding box center [332, 329] width 21 height 19
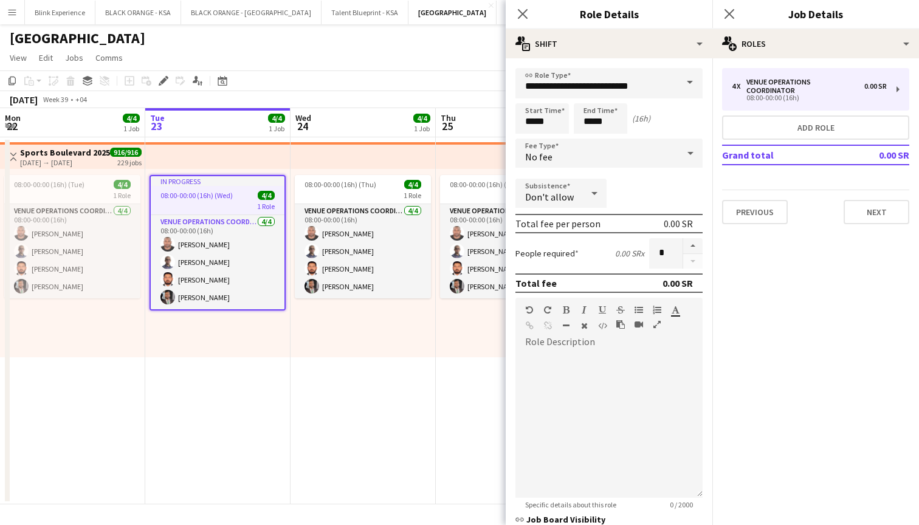
click at [642, 132] on div "Start Time ***** End Time ***** (16h)" at bounding box center [608, 118] width 187 height 30
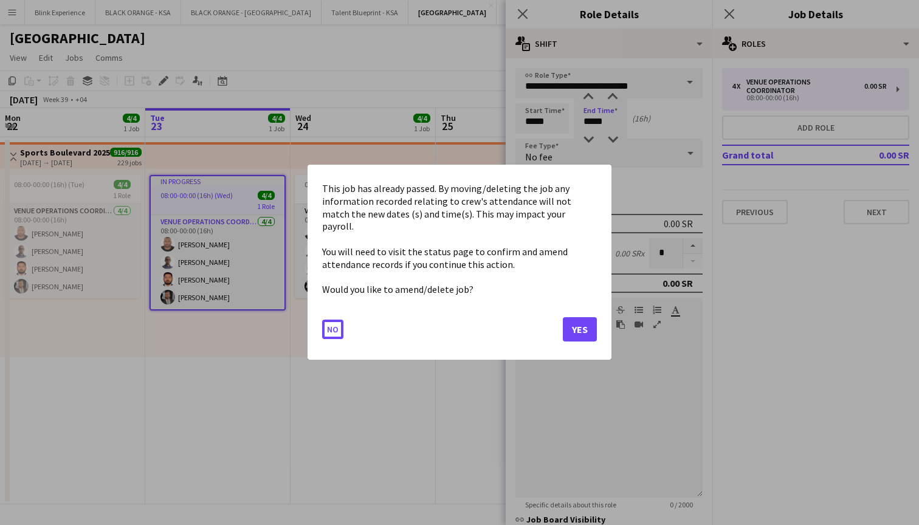
click at [607, 125] on body "Menu Boards Boards Boards All jobs Status Workforce Workforce My Workforce Recr…" at bounding box center [459, 262] width 919 height 525
click at [572, 323] on button "Yes" at bounding box center [580, 330] width 34 height 24
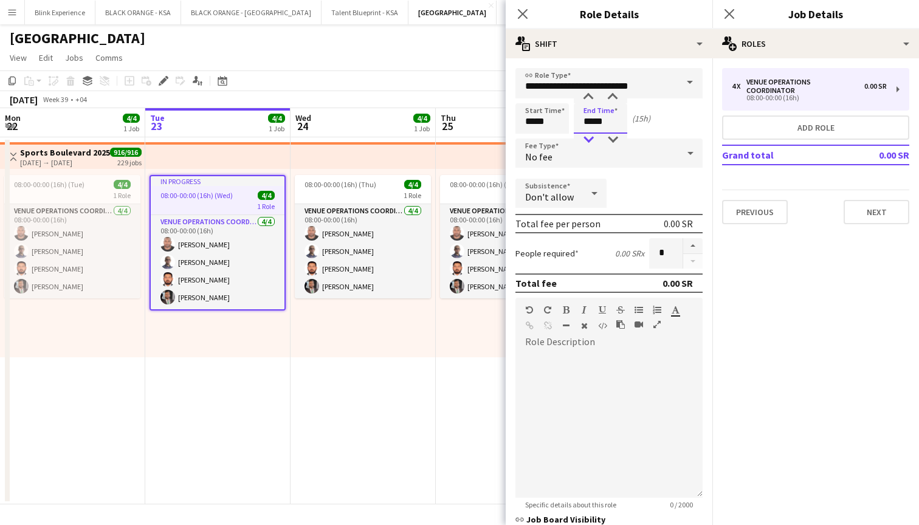
click at [592, 137] on div at bounding box center [588, 140] width 24 height 12
click at [615, 95] on div at bounding box center [612, 97] width 24 height 12
drag, startPoint x: 605, startPoint y: 123, endPoint x: 597, endPoint y: 127, distance: 9.0
click at [597, 127] on input "*****" at bounding box center [600, 118] width 53 height 30
type input "*****"
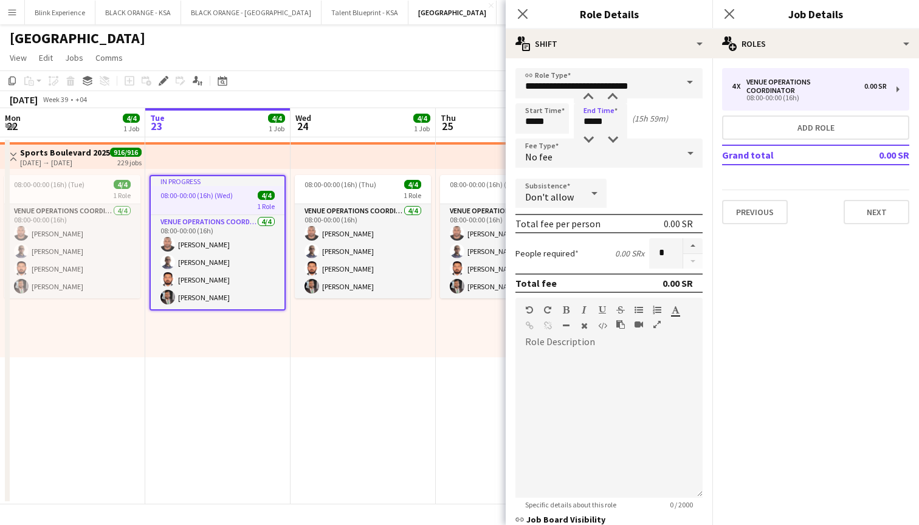
click at [643, 132] on div "Start Time ***** End Time ***** (15h 59m)" at bounding box center [608, 118] width 187 height 30
click at [802, 275] on mat-expansion-panel "pencil3 General details 4 x VENUE OPERATIONS COORDINATOR 0.00 SR 08:00-00:00 (1…" at bounding box center [815, 291] width 207 height 467
click at [847, 200] on button "Next" at bounding box center [876, 212] width 66 height 24
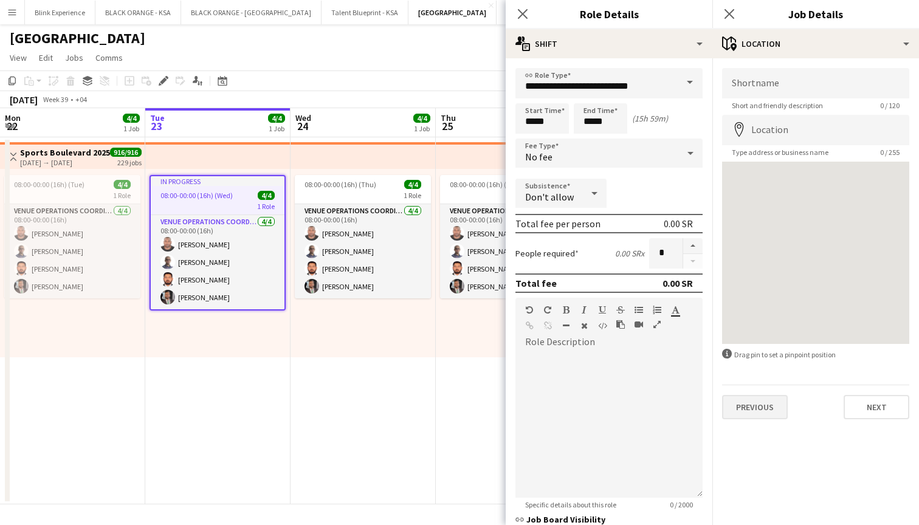
click at [753, 403] on button "Previous" at bounding box center [755, 407] width 66 height 24
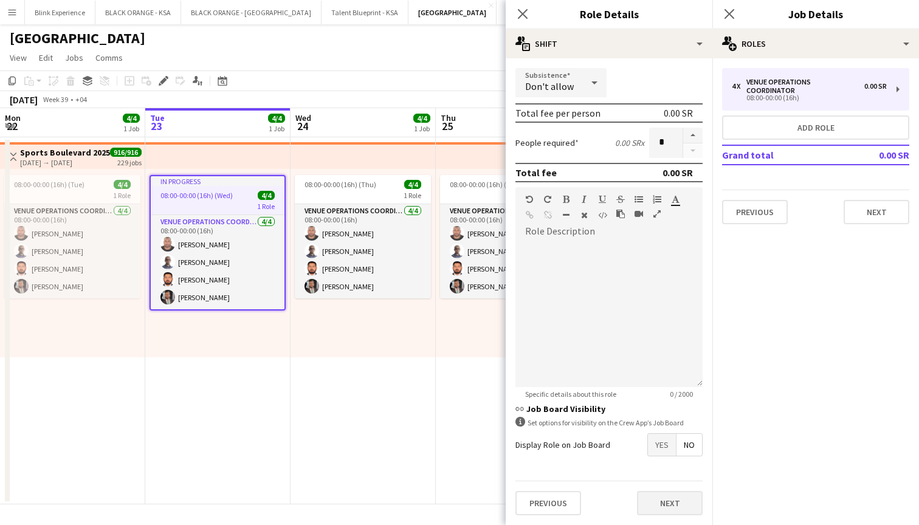
scroll to position [111, 0]
click at [660, 504] on button "Next" at bounding box center [670, 503] width 66 height 24
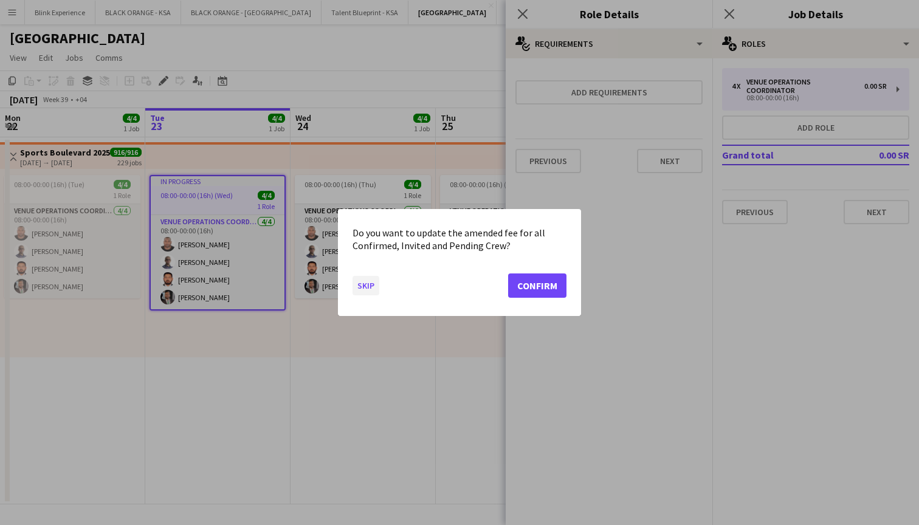
click at [366, 291] on button "Skip" at bounding box center [365, 285] width 27 height 19
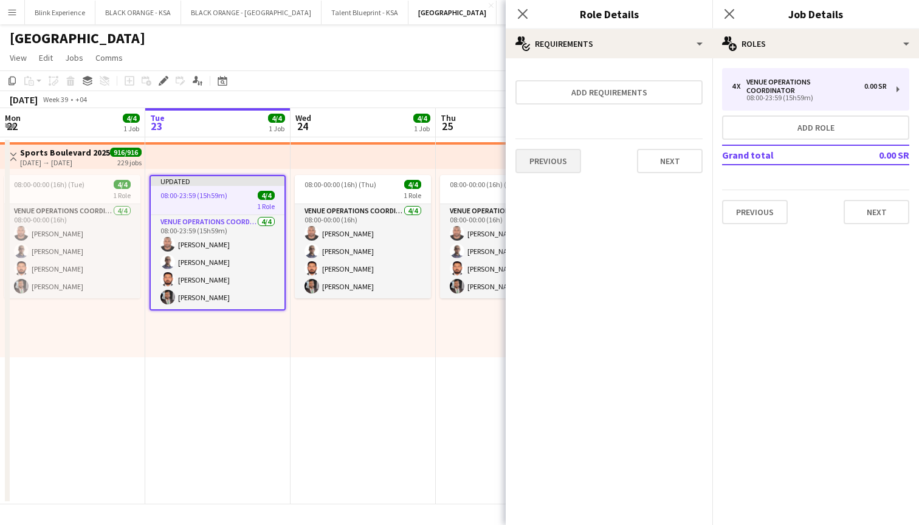
click at [550, 156] on button "Previous" at bounding box center [548, 161] width 66 height 24
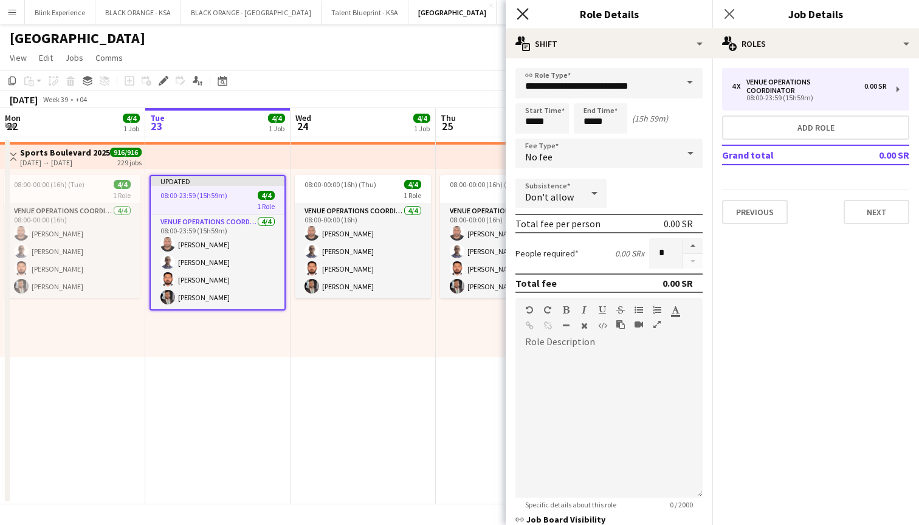
click at [519, 15] on icon "Close pop-in" at bounding box center [522, 14] width 12 height 12
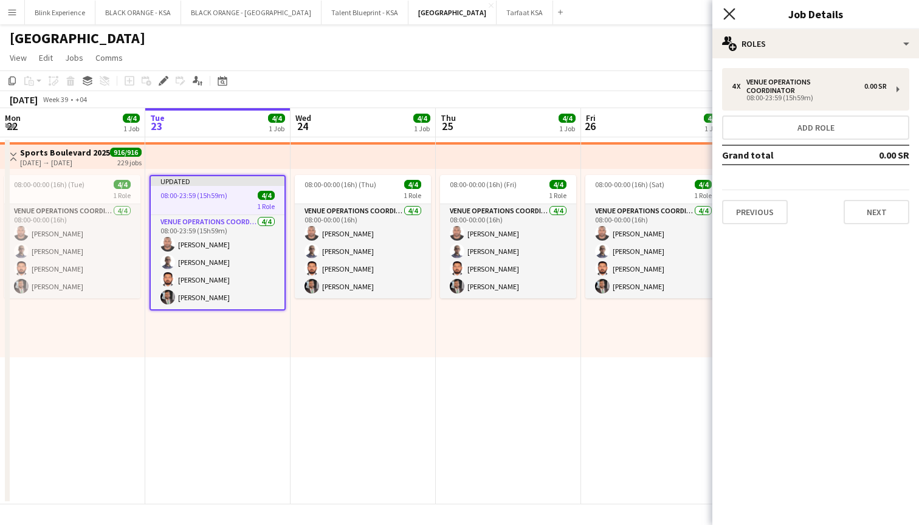
click at [728, 13] on icon at bounding box center [729, 14] width 12 height 12
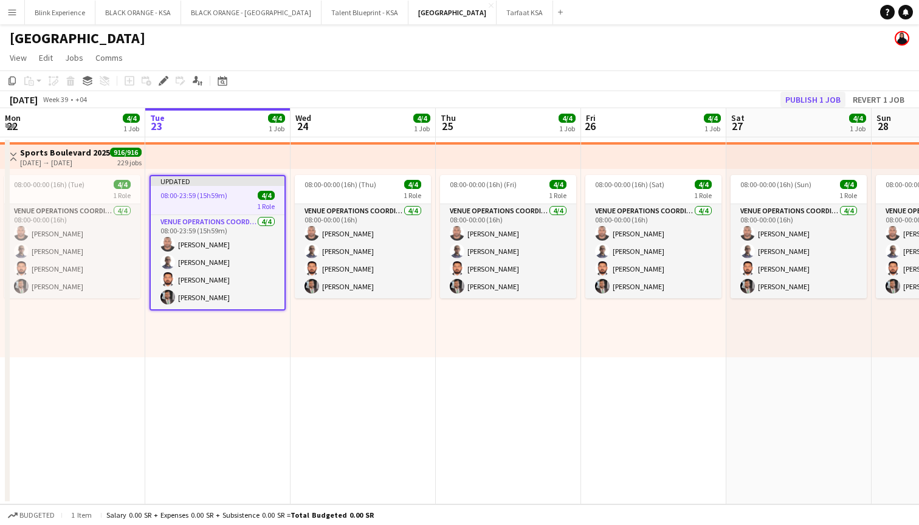
click at [831, 100] on button "Publish 1 job" at bounding box center [812, 100] width 65 height 16
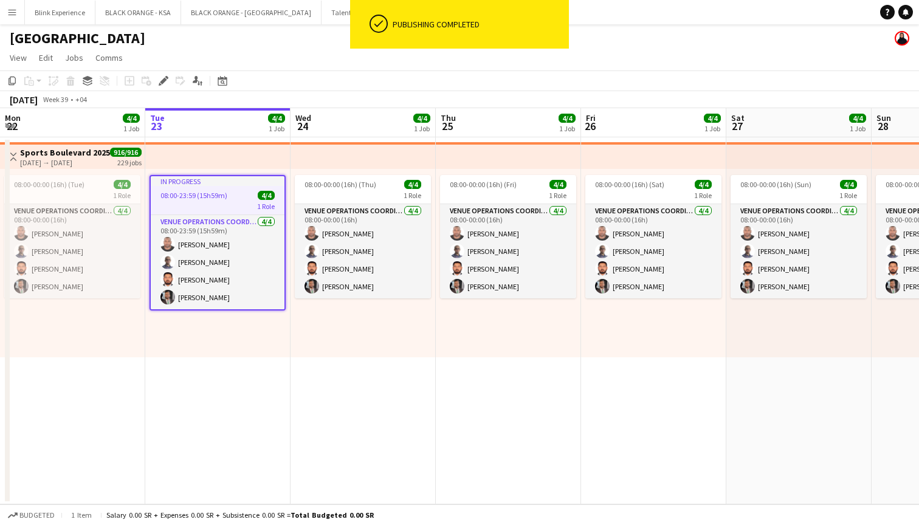
click at [218, 194] on span "08:00-23:59 (15h59m)" at bounding box center [193, 195] width 67 height 9
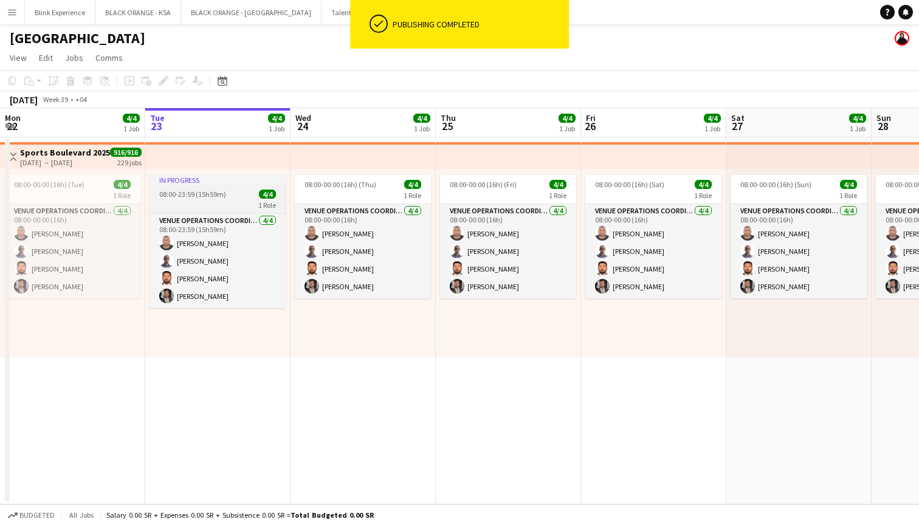
click at [207, 200] on div "1 Role" at bounding box center [217, 205] width 136 height 10
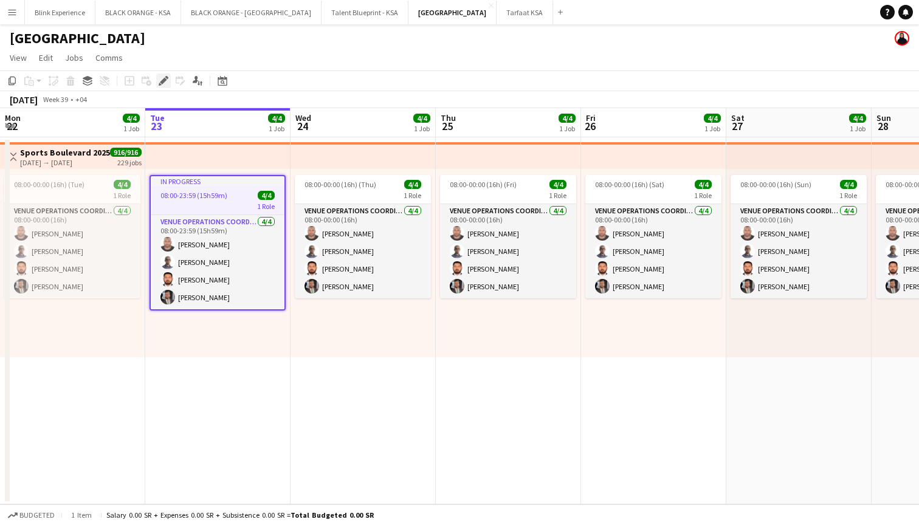
click at [162, 80] on icon "Edit" at bounding box center [164, 81] width 10 height 10
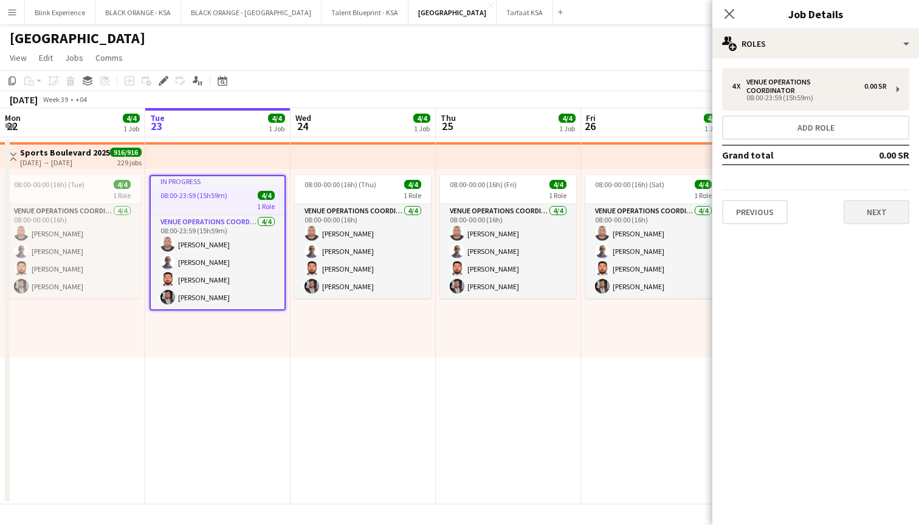
click at [888, 200] on button "Next" at bounding box center [876, 212] width 66 height 24
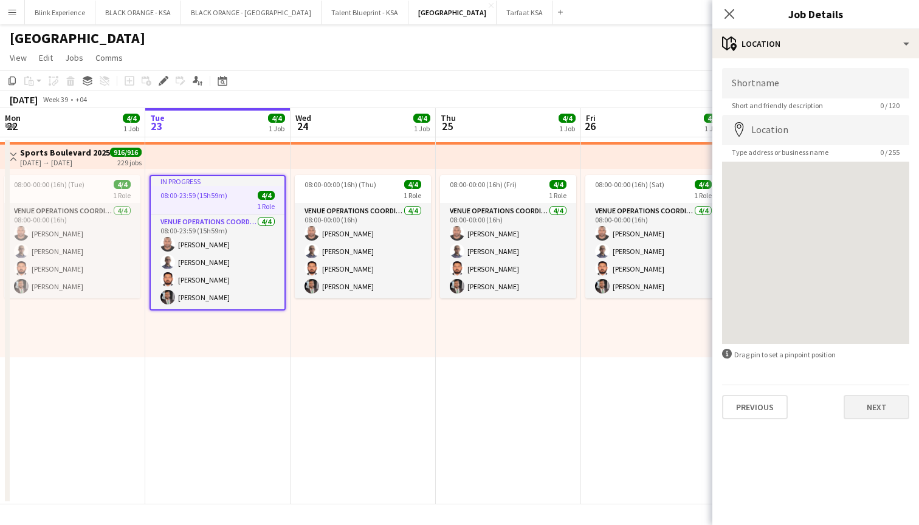
click at [883, 414] on button "Next" at bounding box center [876, 407] width 66 height 24
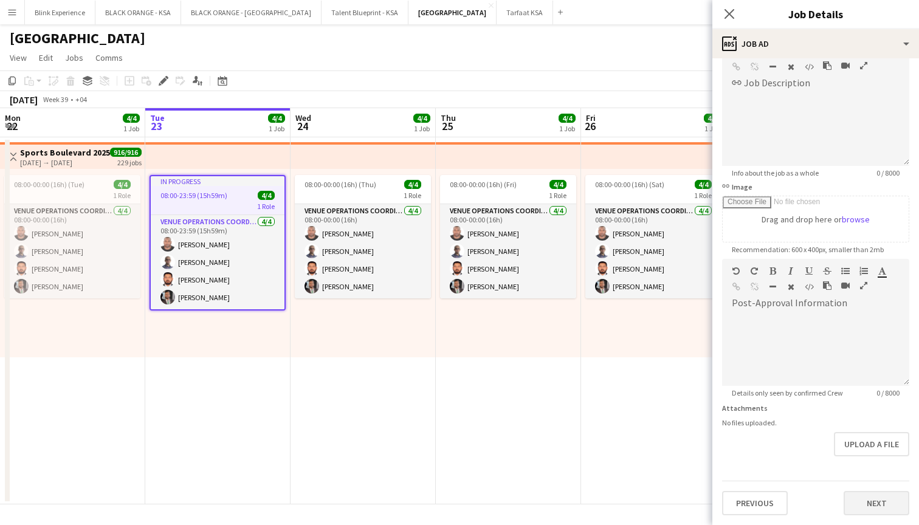
scroll to position [76, 0]
click at [874, 506] on button "Next" at bounding box center [876, 503] width 66 height 24
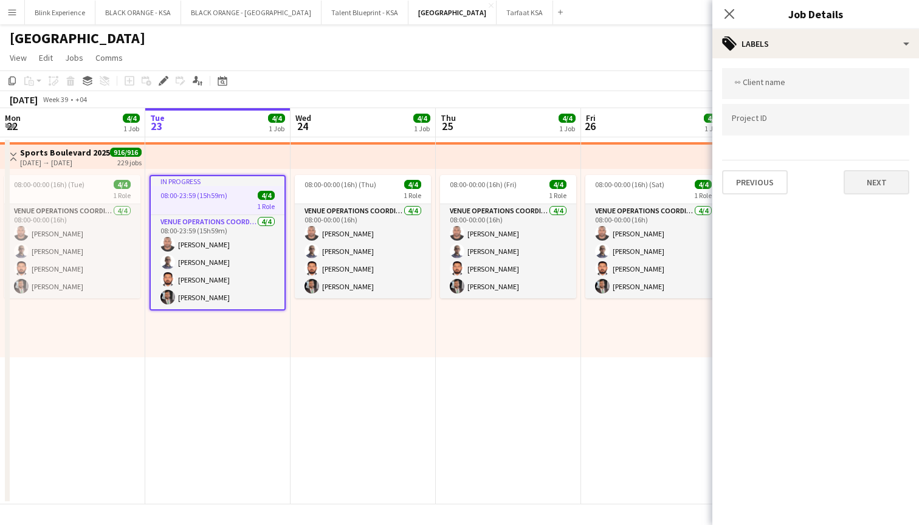
click at [854, 181] on button "Next" at bounding box center [876, 182] width 66 height 24
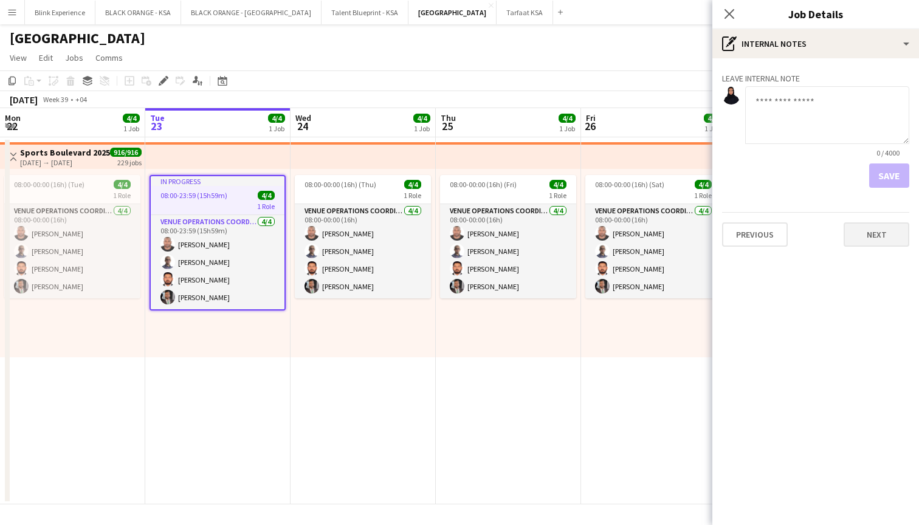
click at [861, 233] on button "Next" at bounding box center [876, 234] width 66 height 24
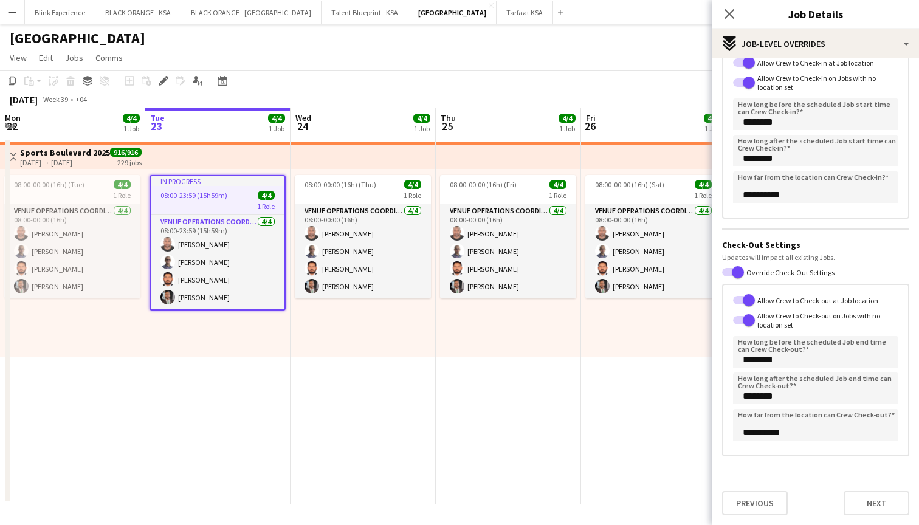
scroll to position [105, 0]
click at [772, 507] on button "Previous" at bounding box center [755, 503] width 66 height 24
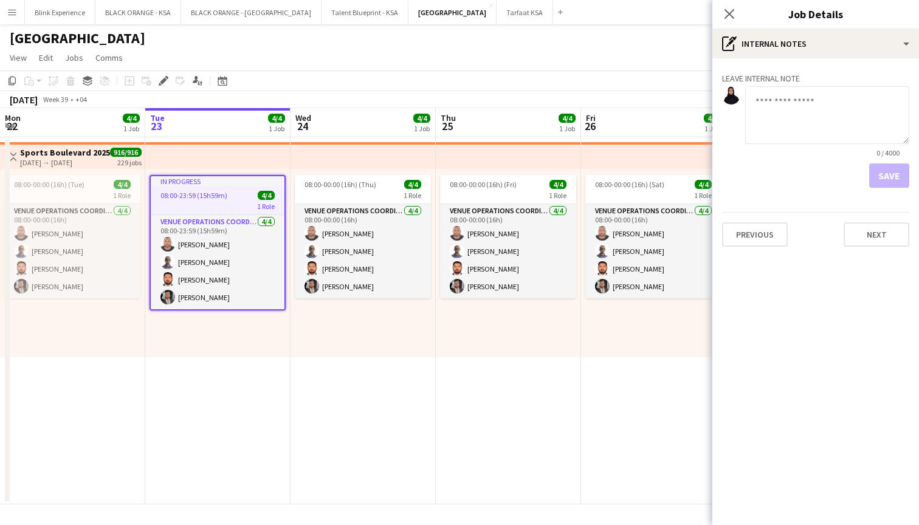
scroll to position [0, 0]
click at [768, 234] on button "Previous" at bounding box center [755, 234] width 66 height 24
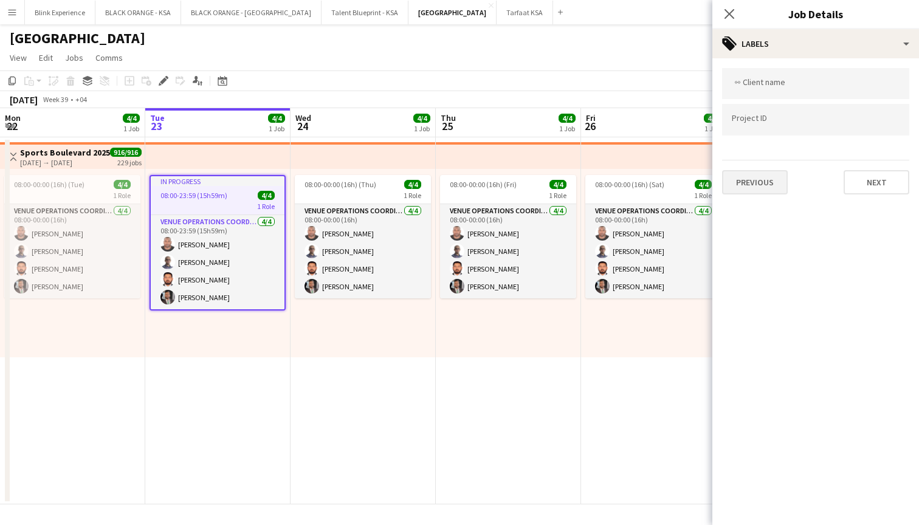
click at [761, 191] on button "Previous" at bounding box center [755, 182] width 66 height 24
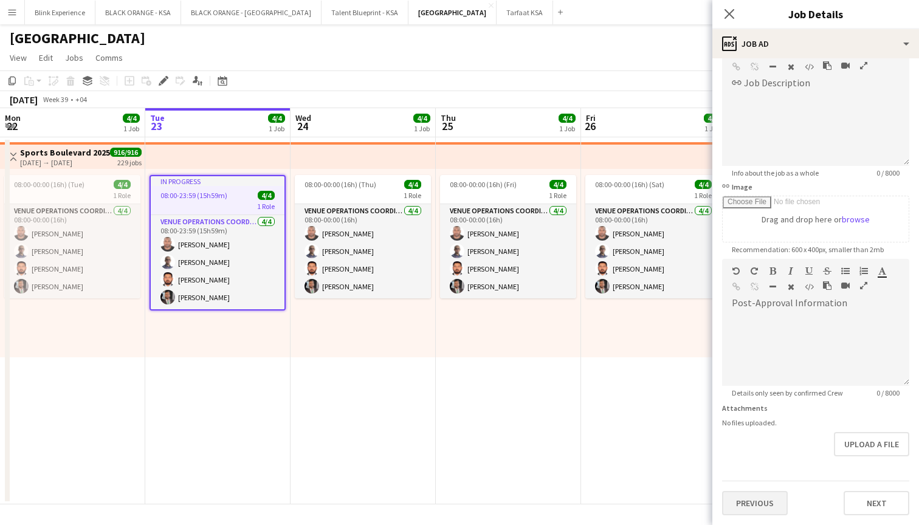
scroll to position [76, 0]
click at [763, 509] on button "Previous" at bounding box center [755, 503] width 66 height 24
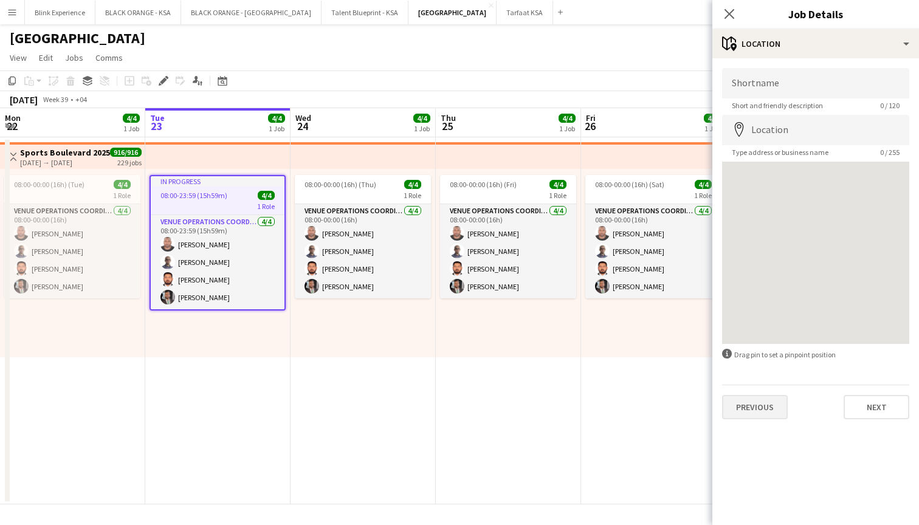
click at [735, 413] on button "Previous" at bounding box center [755, 407] width 66 height 24
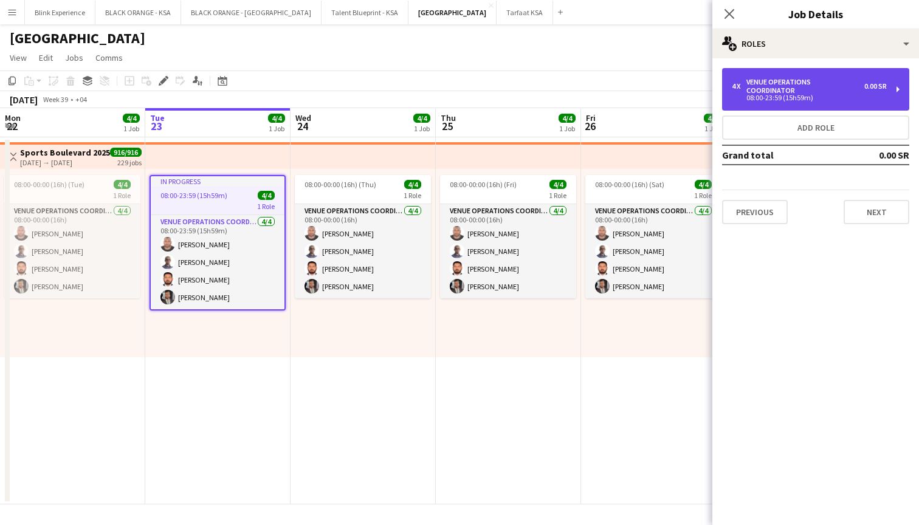
click at [785, 80] on div "VENUE OPERATIONS COORDINATOR" at bounding box center [805, 86] width 118 height 17
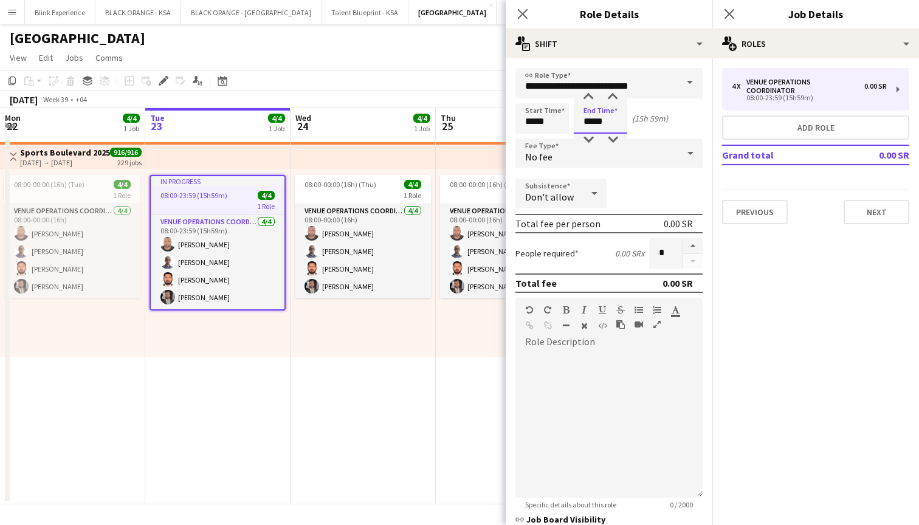
click at [594, 117] on body "Menu Boards Boards Boards All jobs Status Workforce Workforce My Workforce Recr…" at bounding box center [459, 262] width 919 height 525
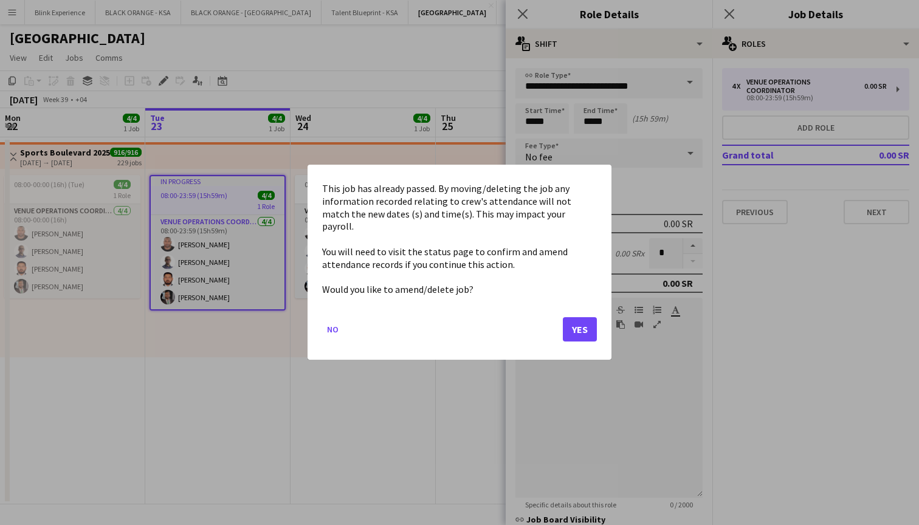
click at [566, 318] on button "Yes" at bounding box center [580, 330] width 34 height 24
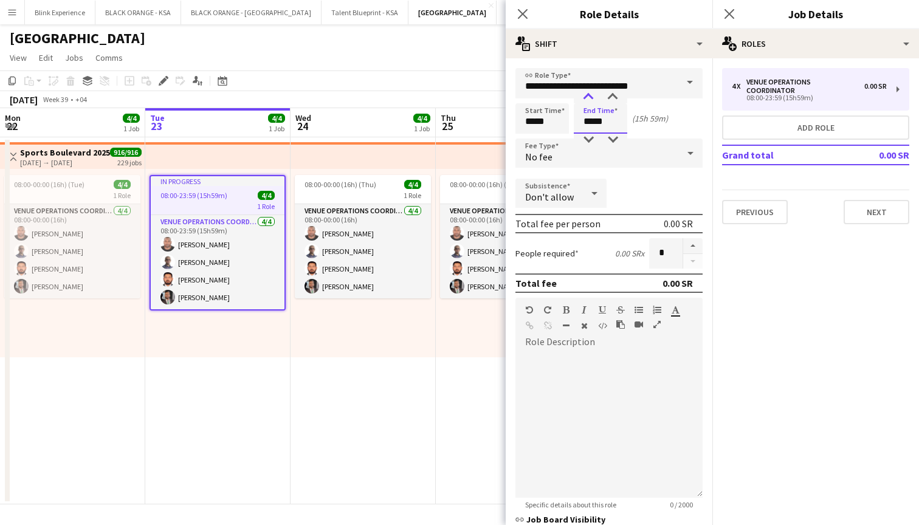
click at [589, 95] on div at bounding box center [588, 97] width 24 height 12
drag, startPoint x: 603, startPoint y: 122, endPoint x: 595, endPoint y: 122, distance: 7.3
click at [595, 122] on input "*****" at bounding box center [600, 118] width 53 height 30
type input "*****"
click at [688, 113] on div "Start Time ***** End Time ***** (16h 1m)" at bounding box center [608, 118] width 187 height 30
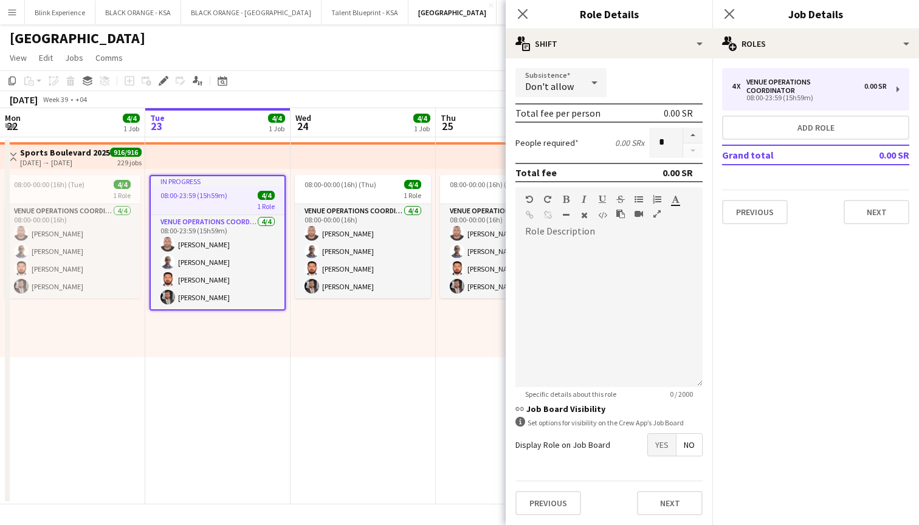
scroll to position [111, 0]
click at [674, 504] on button "Next" at bounding box center [670, 503] width 66 height 24
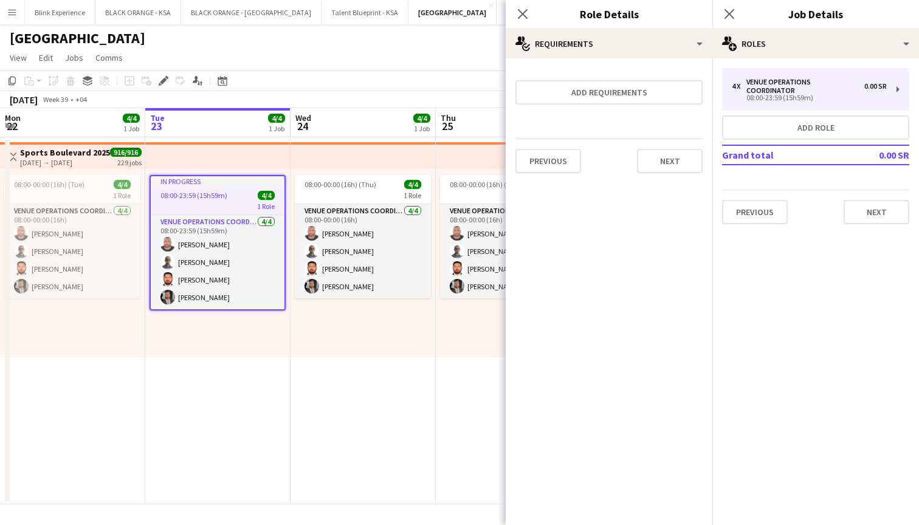
scroll to position [0, 0]
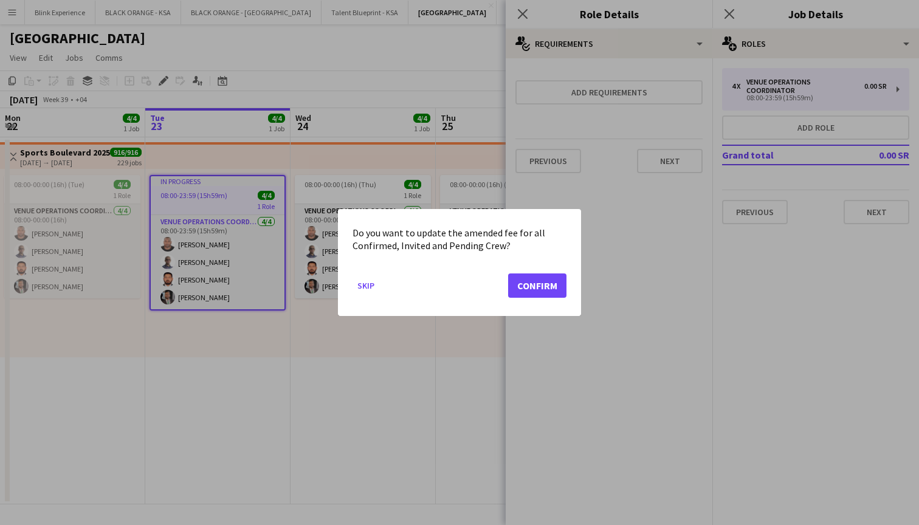
click at [539, 281] on button "Confirm" at bounding box center [537, 285] width 58 height 24
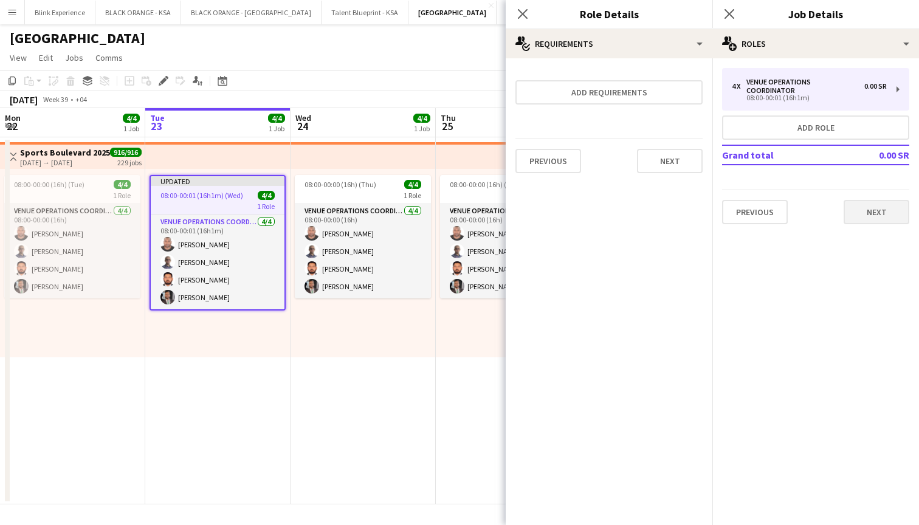
click at [847, 200] on button "Next" at bounding box center [876, 212] width 66 height 24
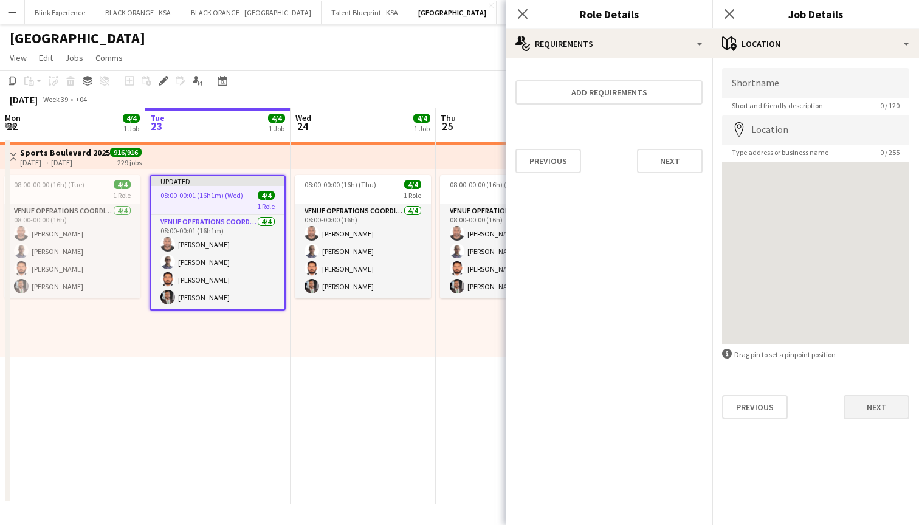
click at [894, 411] on button "Next" at bounding box center [876, 407] width 66 height 24
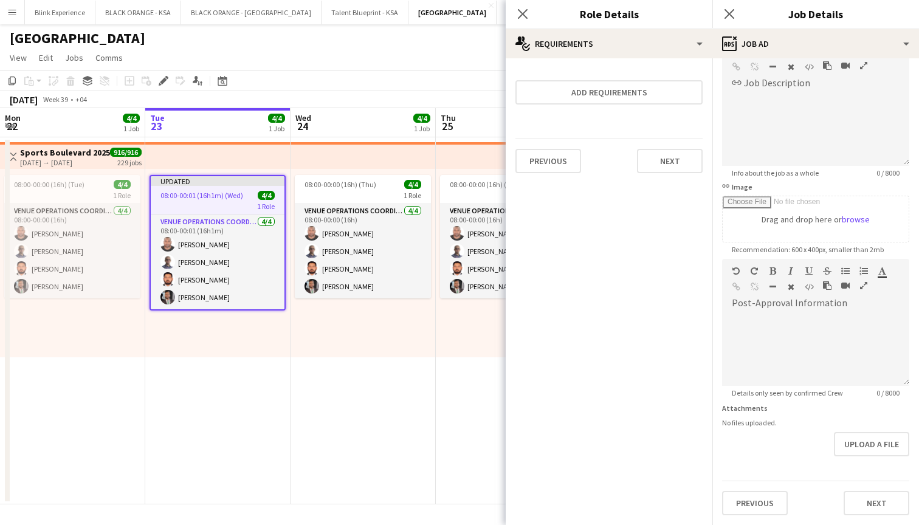
scroll to position [76, 0]
click at [871, 494] on button "Next" at bounding box center [876, 503] width 66 height 24
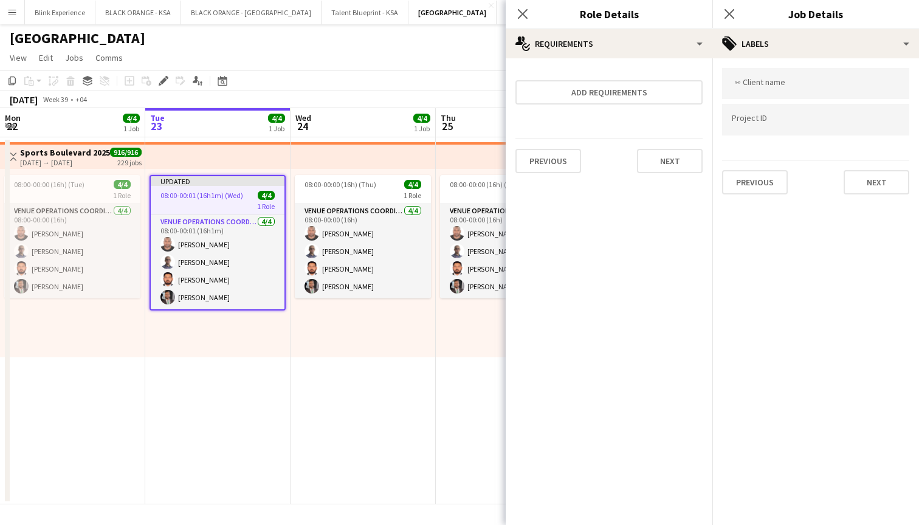
scroll to position [0, 0]
click at [855, 188] on button "Next" at bounding box center [876, 182] width 66 height 24
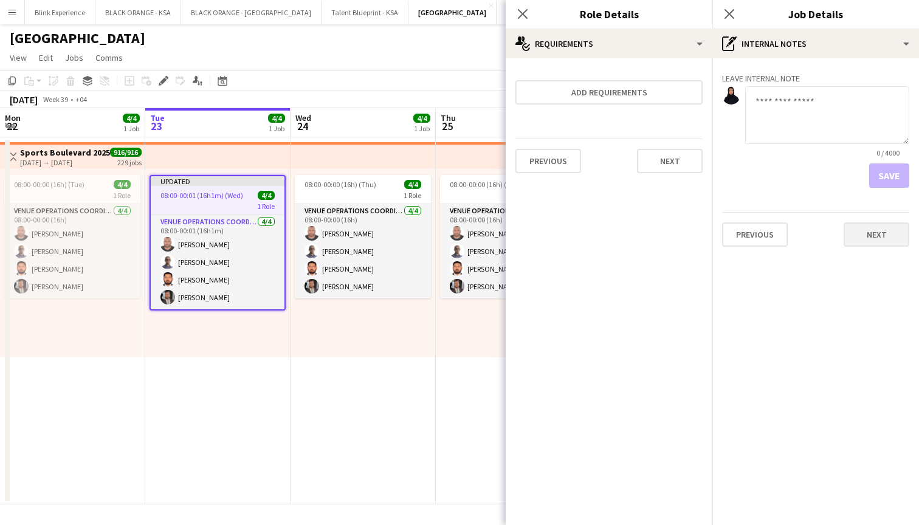
click at [867, 236] on button "Next" at bounding box center [876, 234] width 66 height 24
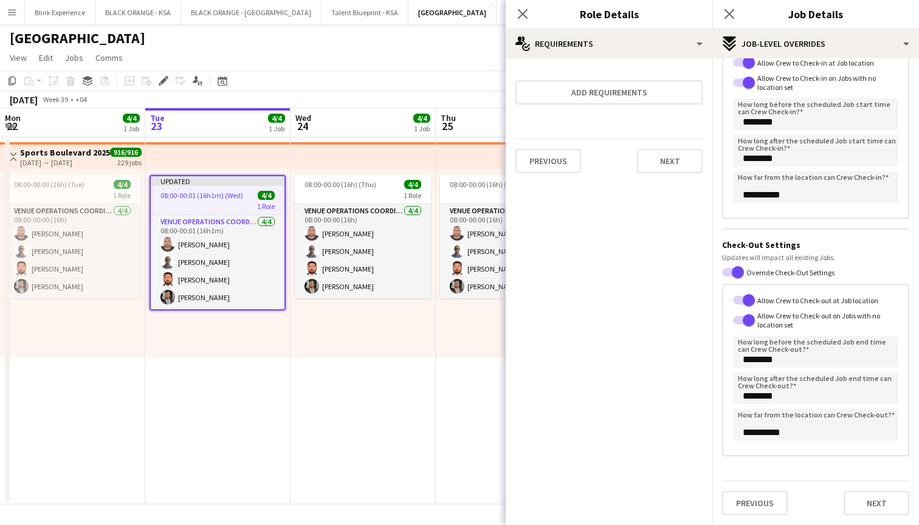
scroll to position [105, 0]
click at [519, 14] on icon "Close pop-in" at bounding box center [522, 14] width 12 height 12
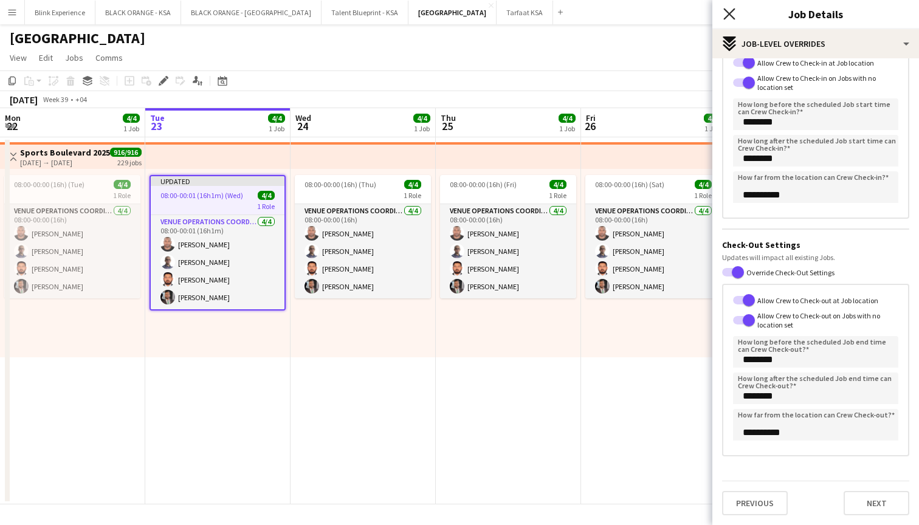
click at [731, 12] on icon at bounding box center [729, 14] width 12 height 12
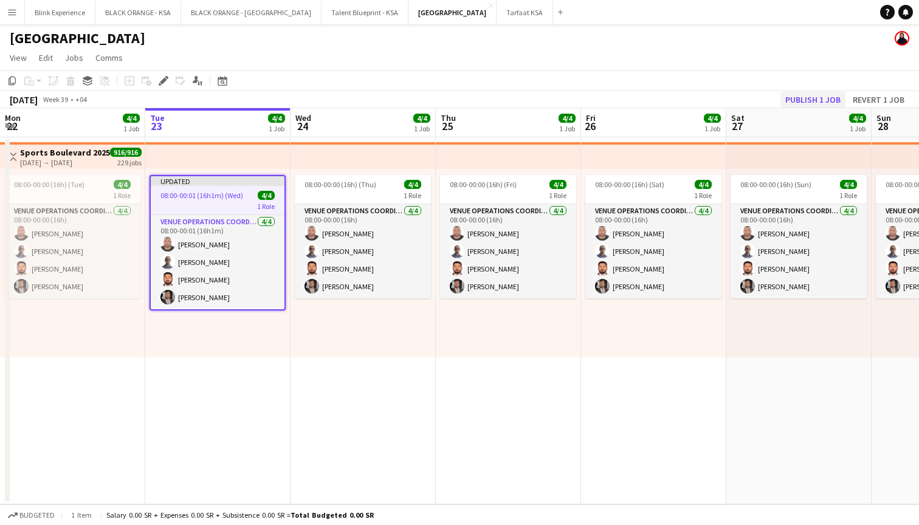
click at [795, 100] on button "Publish 1 job" at bounding box center [812, 100] width 65 height 16
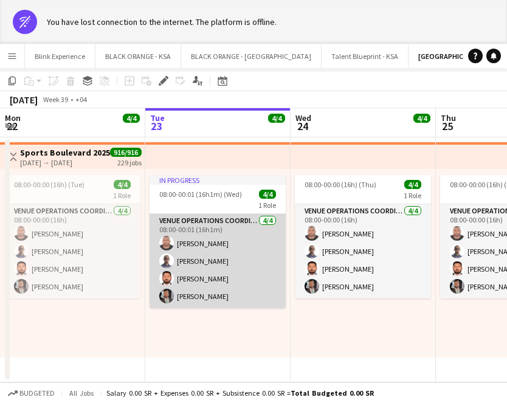
scroll to position [44, 0]
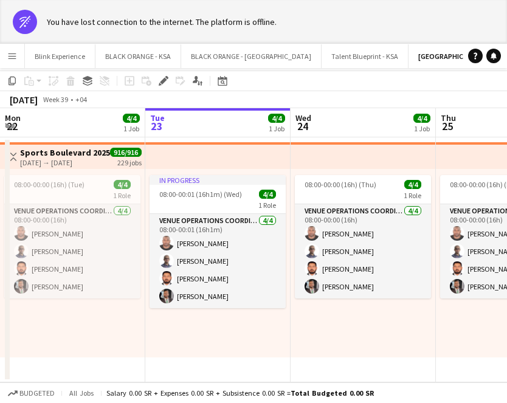
click at [12, 59] on app-icon "Menu" at bounding box center [12, 56] width 10 height 10
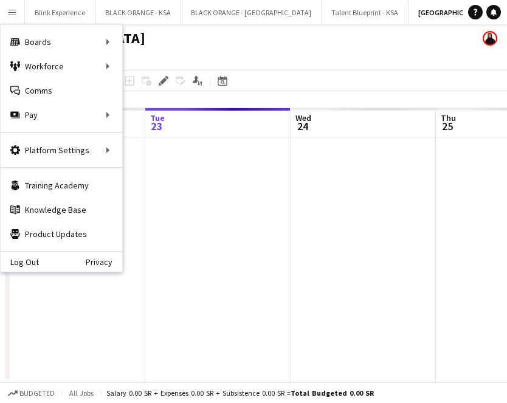
scroll to position [0, 0]
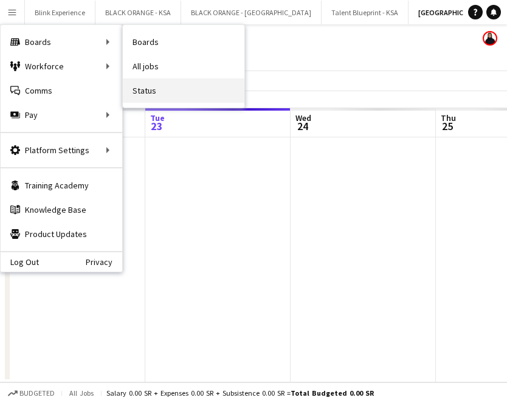
click at [188, 97] on link "Status" at bounding box center [184, 90] width 122 height 24
